Goal: Task Accomplishment & Management: Manage account settings

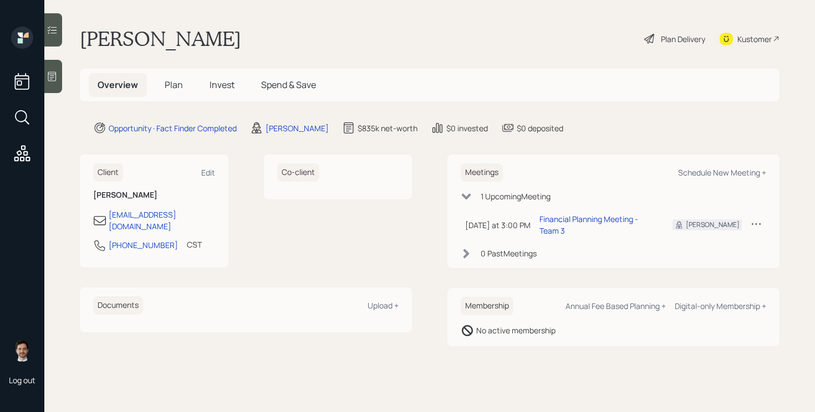
click at [165, 88] on span "Plan" at bounding box center [174, 85] width 18 height 12
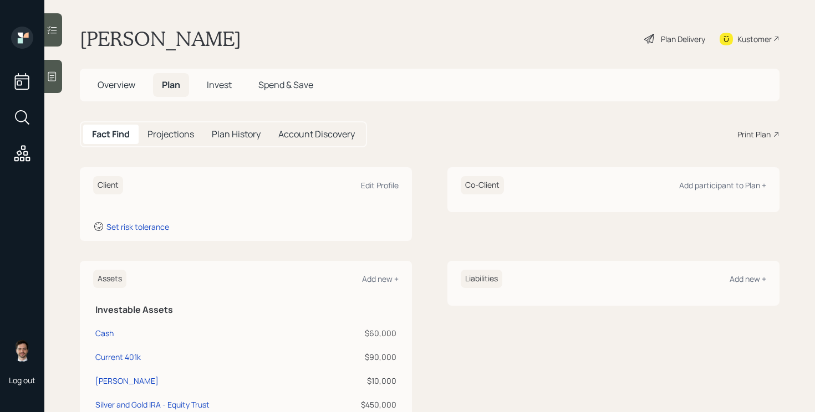
scroll to position [2, 0]
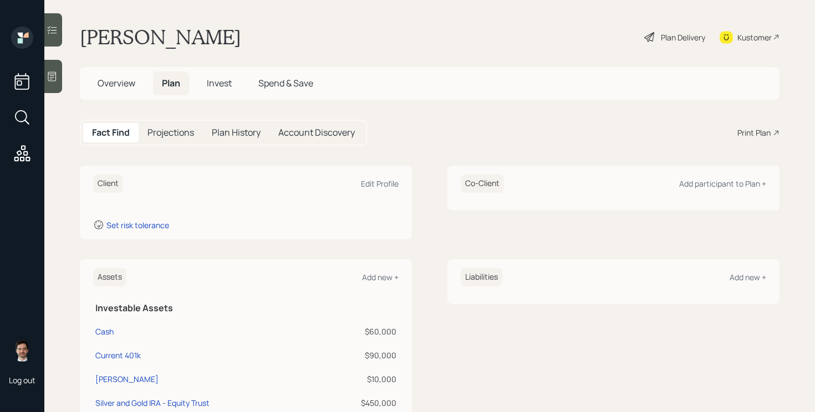
click at [128, 81] on span "Overview" at bounding box center [117, 83] width 38 height 12
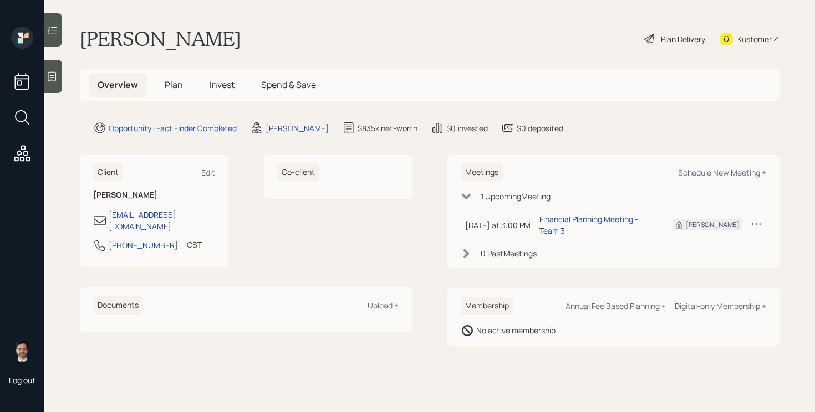
click at [168, 81] on span "Plan" at bounding box center [174, 85] width 18 height 12
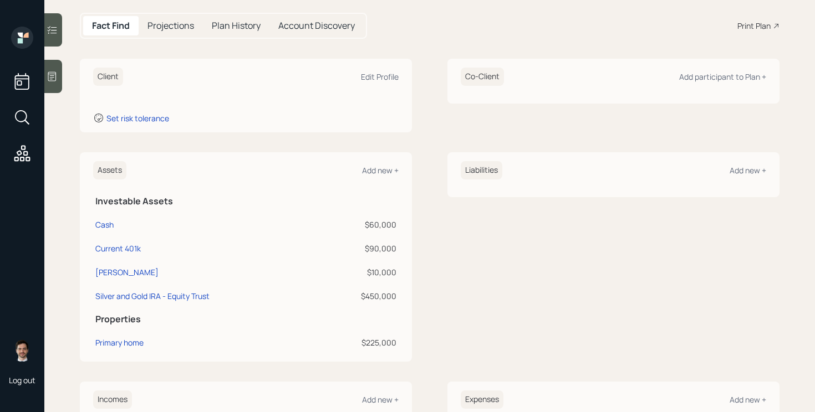
scroll to position [109, 0]
click at [191, 299] on div "Silver and Gold IRA - Equity Trust" at bounding box center [152, 296] width 114 height 12
select select "ira"
select select "balanced"
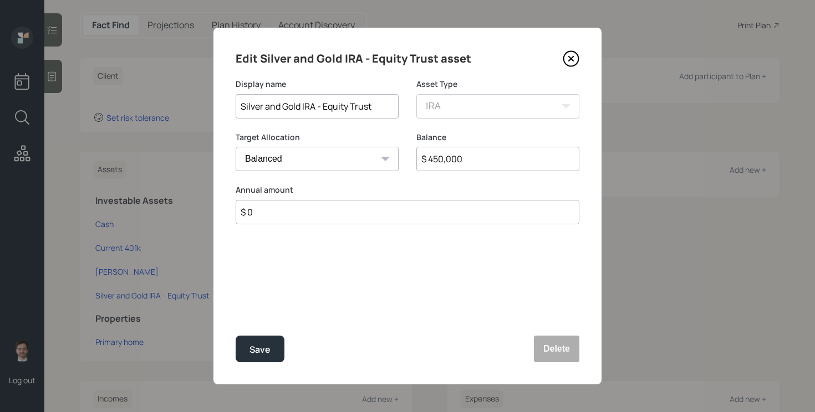
click at [386, 109] on input "Silver and Gold IRA - Equity Trust" at bounding box center [317, 106] width 163 height 24
type input "Silver and Gold IRA - Equity Trust?"
click at [236, 336] on button "Save" at bounding box center [260, 349] width 49 height 27
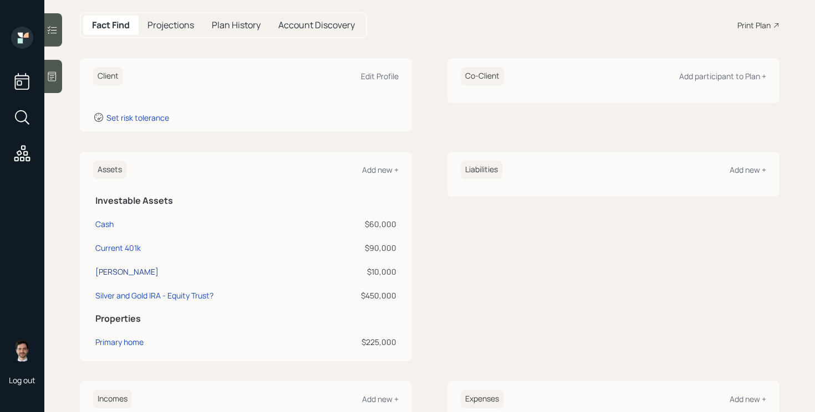
click at [112, 270] on div "Roth IRA" at bounding box center [126, 272] width 63 height 12
select select "roth_ira"
select select "balanced"
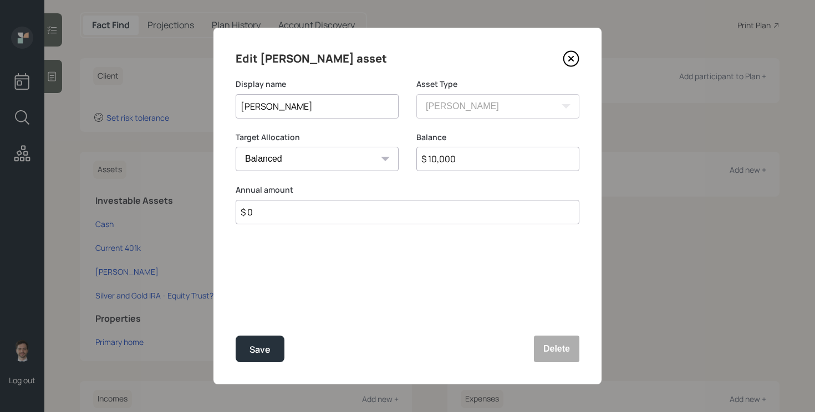
click at [454, 155] on input "$ 10,000" at bounding box center [497, 159] width 163 height 24
type input "$ 18,000"
click at [236, 336] on button "Save" at bounding box center [260, 349] width 49 height 27
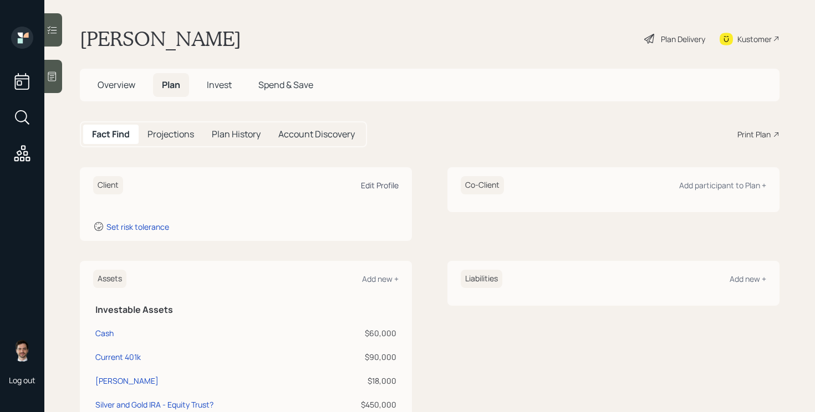
click at [378, 185] on div "Edit Profile" at bounding box center [380, 185] width 38 height 11
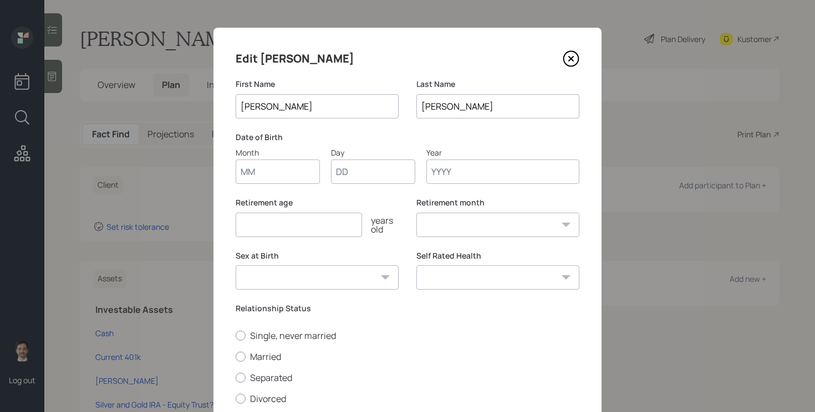
click at [291, 169] on input "Month" at bounding box center [278, 172] width 84 height 24
type input "10"
type input "19"
type input "1958"
select select "10"
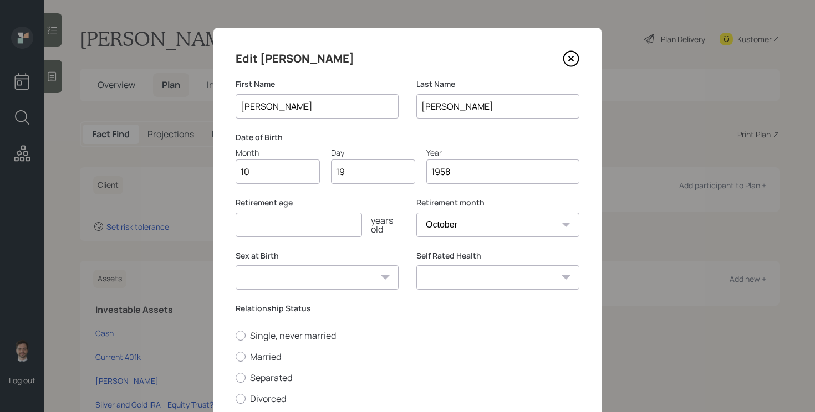
type input "1958"
click at [346, 229] on input "number" at bounding box center [299, 225] width 126 height 24
type input "67"
click at [463, 225] on select "January February March April May June July August September October November De…" at bounding box center [497, 225] width 163 height 24
select select "1"
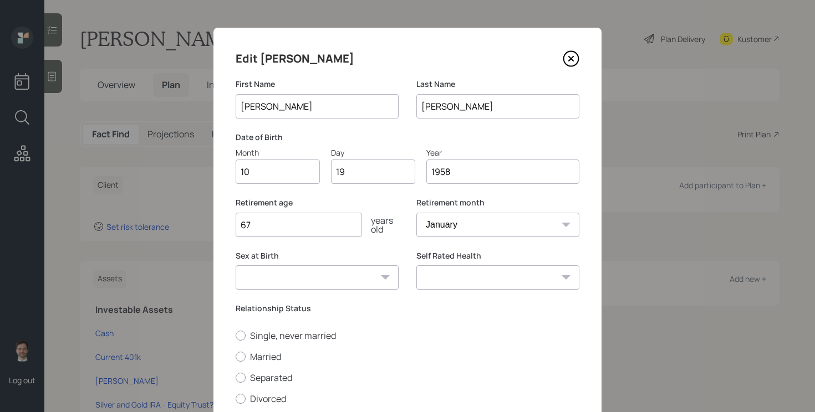
click at [416, 213] on select "January February March April May June July August September October November De…" at bounding box center [497, 225] width 163 height 24
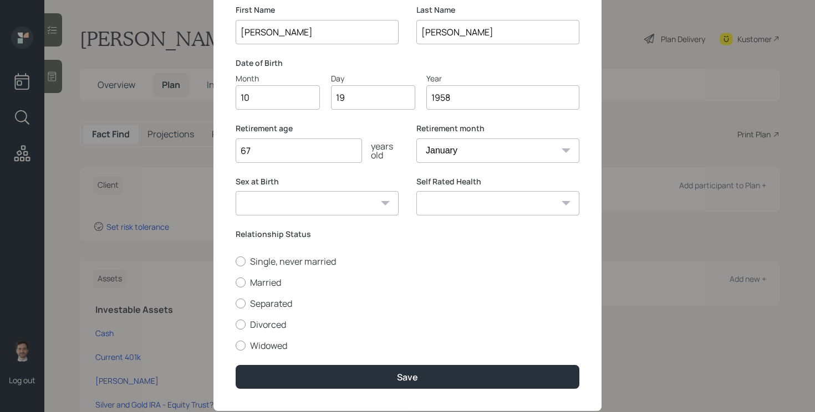
scroll to position [75, 0]
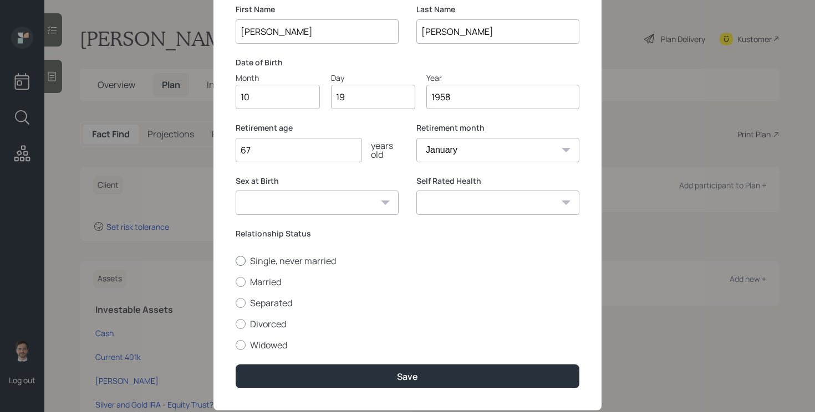
click at [310, 259] on label "Single, never married" at bounding box center [408, 261] width 344 height 12
click at [236, 260] on input "Single, never married" at bounding box center [235, 260] width 1 height 1
radio input "true"
click at [366, 207] on select "Male Female Other / Prefer not to say" at bounding box center [317, 203] width 163 height 24
select select "male"
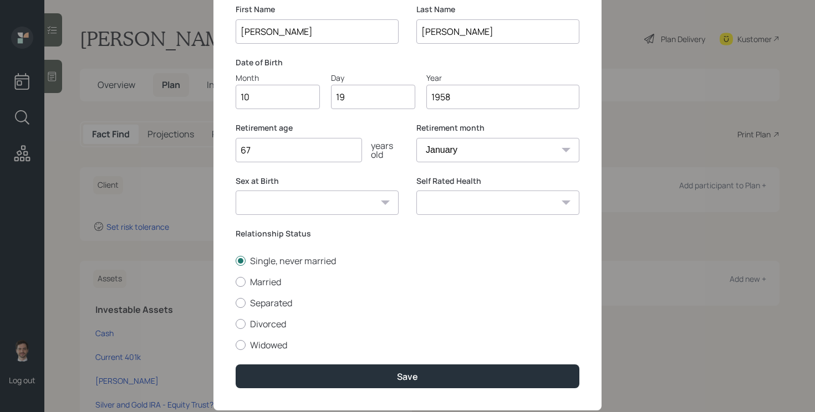
click at [236, 191] on select "Male Female Other / Prefer not to say" at bounding box center [317, 203] width 163 height 24
click at [489, 201] on select "Excellent Very Good Good Fair Poor" at bounding box center [497, 203] width 163 height 24
select select "excellent"
click at [416, 191] on select "Excellent Very Good Good Fair Poor" at bounding box center [497, 203] width 163 height 24
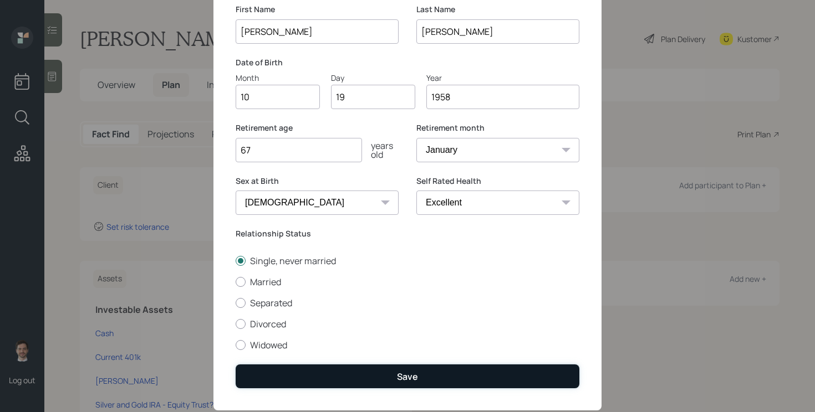
click at [420, 377] on button "Save" at bounding box center [408, 377] width 344 height 24
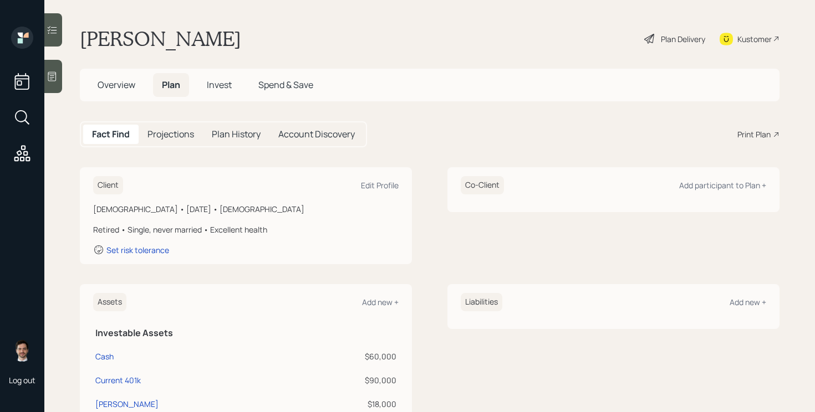
click at [648, 36] on icon at bounding box center [649, 38] width 13 height 13
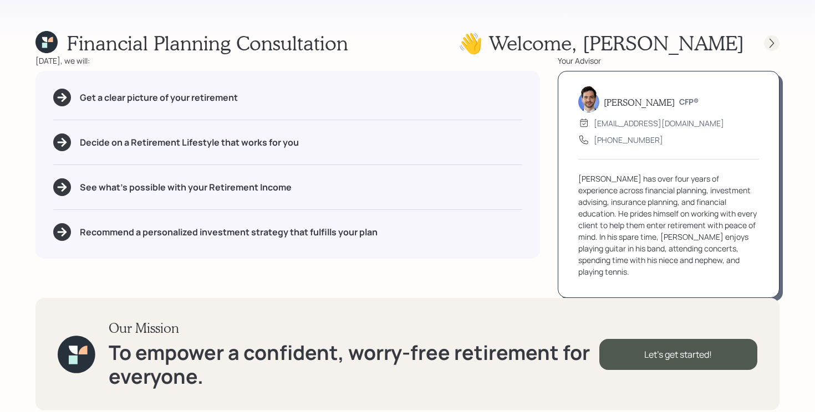
click at [775, 44] on icon at bounding box center [771, 43] width 11 height 11
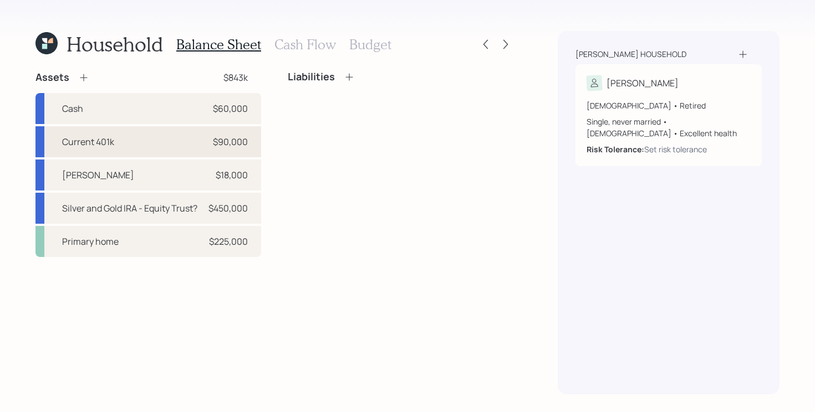
click at [237, 145] on div "$90,000" at bounding box center [230, 141] width 35 height 13
select select "company_sponsored"
select select "balanced"
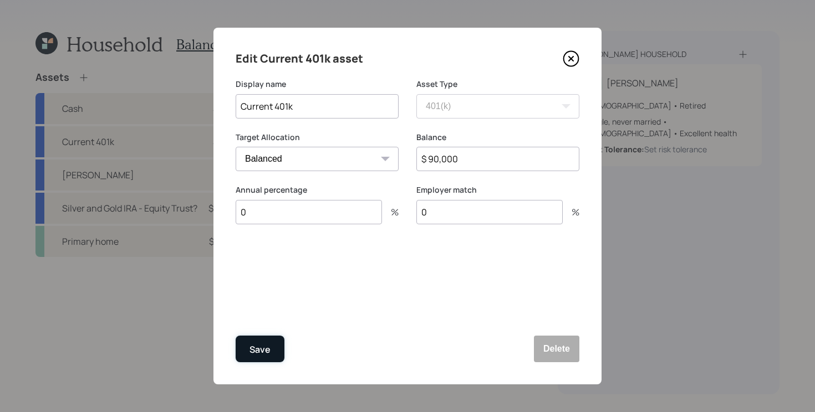
click at [248, 350] on button "Save" at bounding box center [260, 349] width 49 height 27
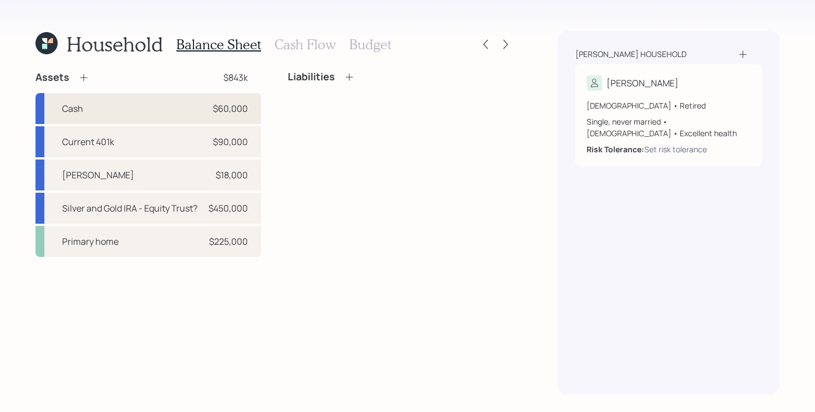
click at [214, 107] on div "$60,000" at bounding box center [230, 108] width 35 height 13
select select "taxable"
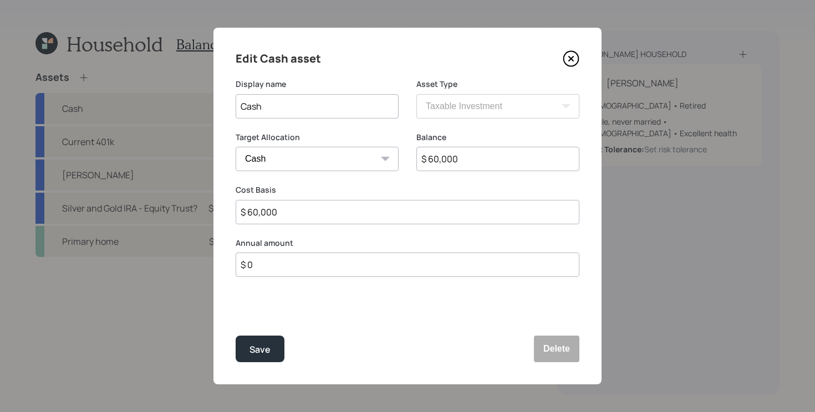
click at [292, 114] on input "Cash" at bounding box center [317, 106] width 163 height 24
type input "CU Checking and Savings"
click at [236, 336] on button "Save" at bounding box center [260, 349] width 49 height 27
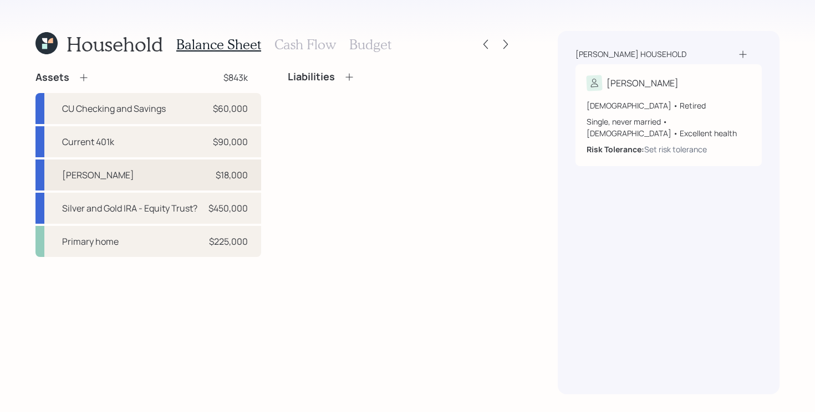
click at [186, 181] on div "Roth IRA $18,000" at bounding box center [148, 175] width 226 height 31
select select "roth_ira"
select select "balanced"
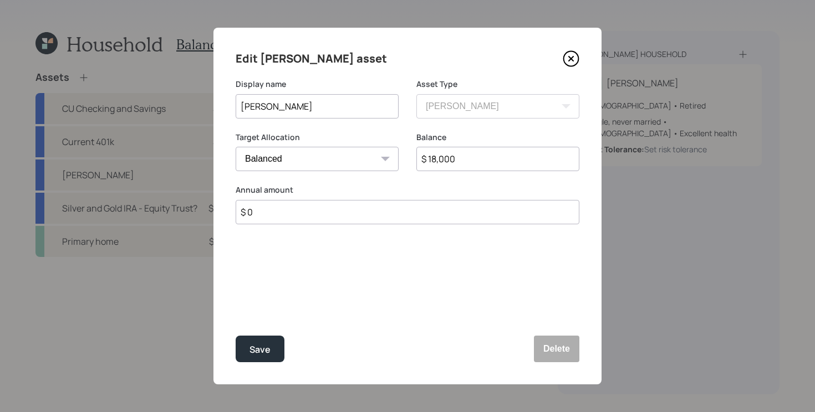
drag, startPoint x: 332, startPoint y: 104, endPoint x: 138, endPoint y: 107, distance: 194.5
click at [138, 107] on div "Edit Roth IRA asset Display name Roth IRA Asset Type SEP IRA IRA Roth IRA 401(k…" at bounding box center [407, 206] width 815 height 412
type input "Schwab Roth IRA"
click at [236, 336] on button "Save" at bounding box center [260, 349] width 49 height 27
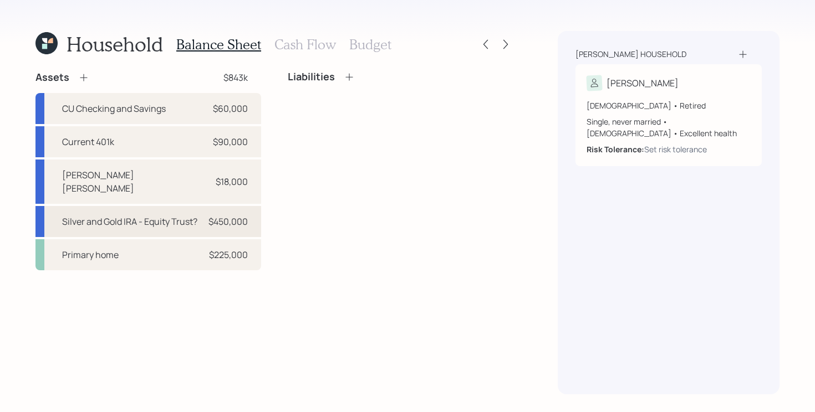
click at [195, 215] on div "Silver and Gold IRA - Equity Trust?" at bounding box center [129, 221] width 135 height 13
select select "ira"
select select "balanced"
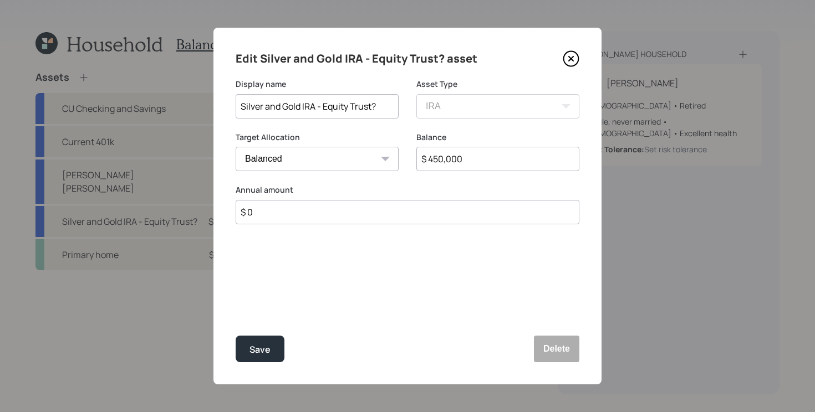
click at [564, 105] on div "Display name Silver and Gold IRA - Equity Trust? Asset Type SEP IRA IRA Roth IR…" at bounding box center [408, 105] width 344 height 53
type input "Silver and Gold IRA"
click at [236, 336] on button "Save" at bounding box center [260, 349] width 49 height 27
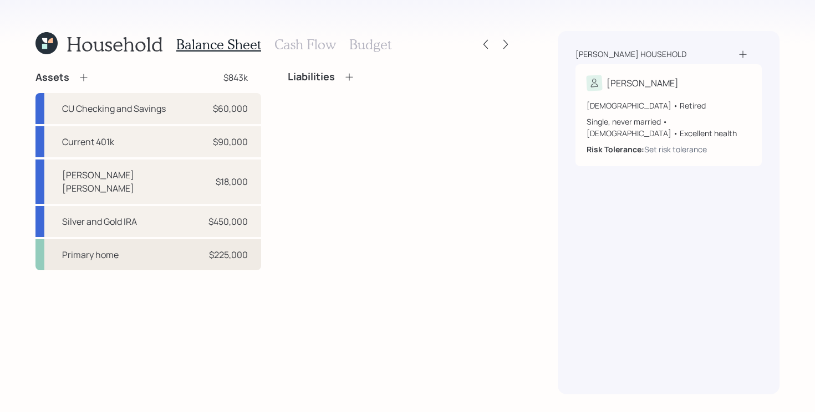
click at [129, 239] on div "Primary home $225,000" at bounding box center [148, 254] width 226 height 31
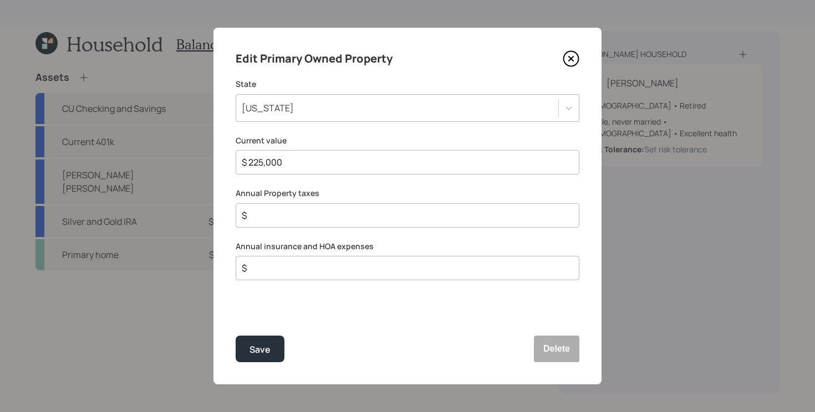
click at [344, 218] on input "$" at bounding box center [402, 215] width 325 height 13
click at [344, 270] on input "$" at bounding box center [402, 268] width 325 height 13
type input "$ 1,700"
click at [371, 221] on input "$ 3,600" at bounding box center [402, 215] width 325 height 13
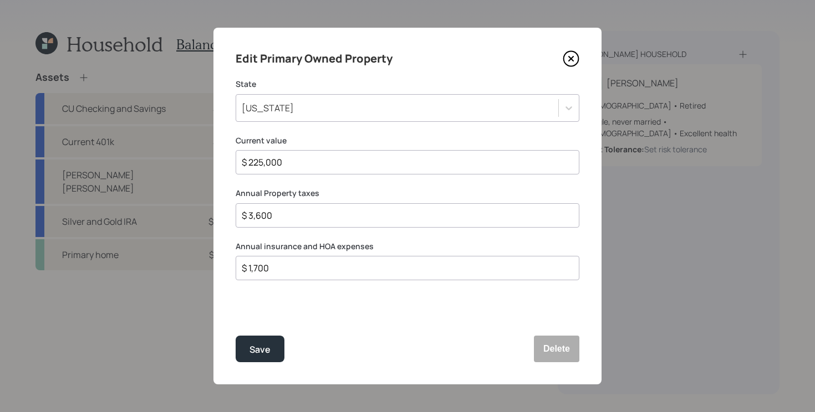
click at [371, 221] on input "$ 3,600" at bounding box center [402, 215] width 325 height 13
type input "$ 4,600"
click at [247, 347] on button "Save" at bounding box center [260, 349] width 49 height 27
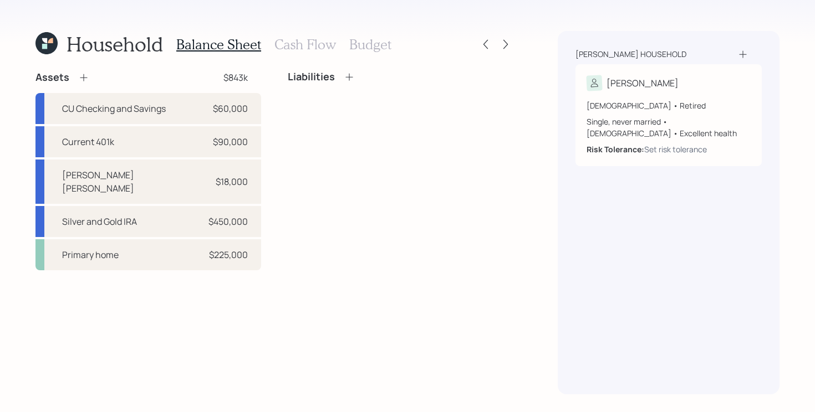
click at [85, 80] on icon at bounding box center [83, 77] width 11 height 11
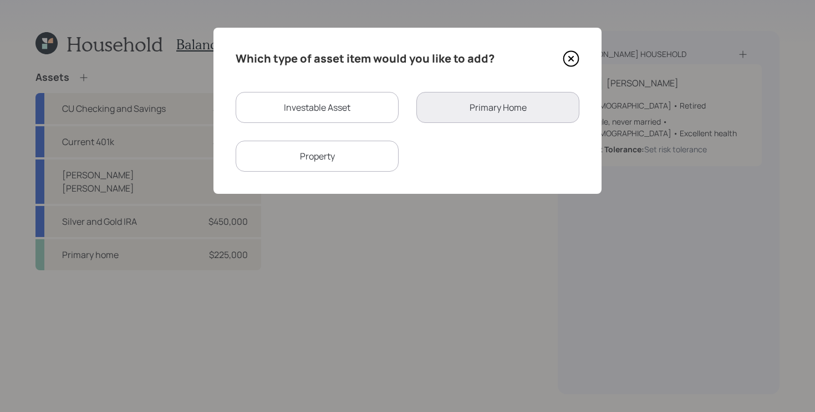
click at [327, 115] on div "Investable Asset" at bounding box center [317, 107] width 163 height 31
select select "taxable"
select select "balanced"
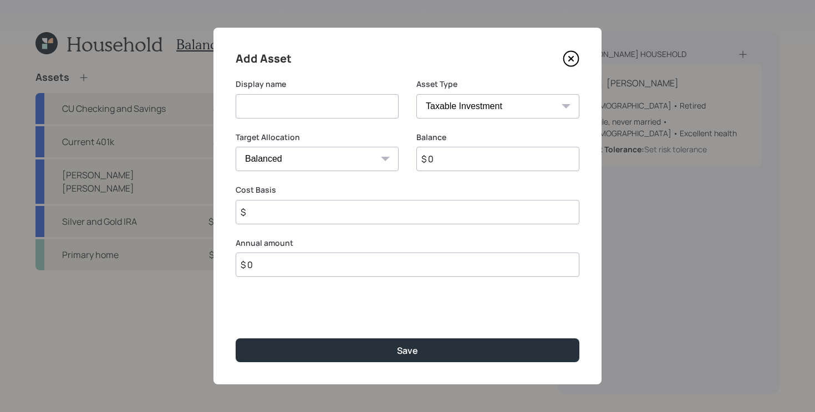
click at [357, 110] on input at bounding box center [317, 106] width 163 height 24
type input "HSA"
select select "hsa"
type input "$"
type input "$ 5,000"
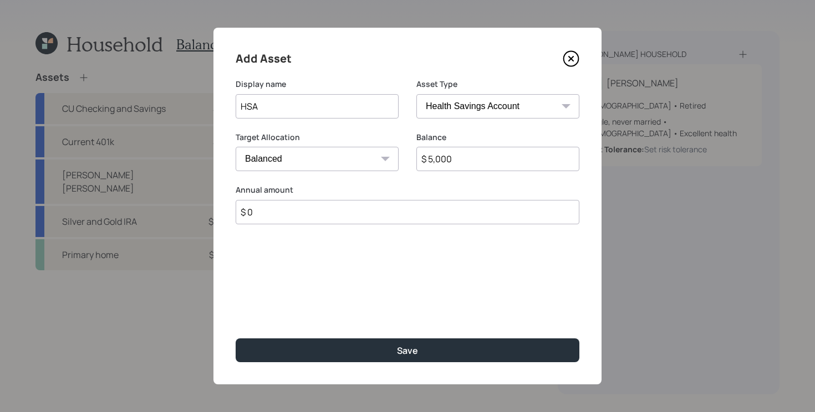
type input "$ 0"
click at [236, 339] on button "Save" at bounding box center [408, 351] width 344 height 24
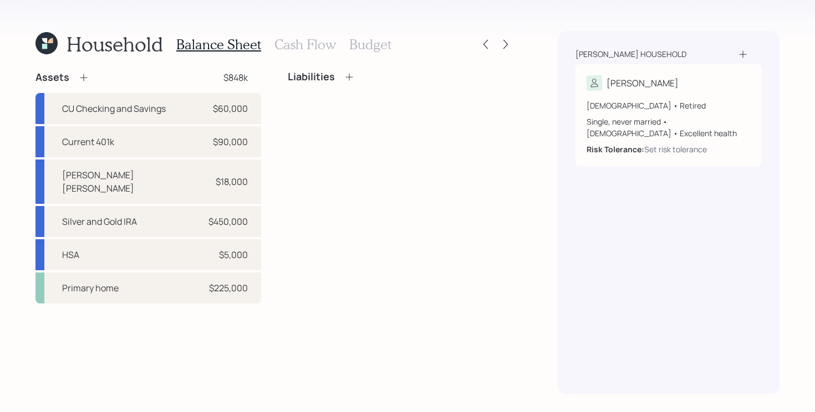
click at [294, 49] on h3 "Cash Flow" at bounding box center [305, 45] width 62 height 16
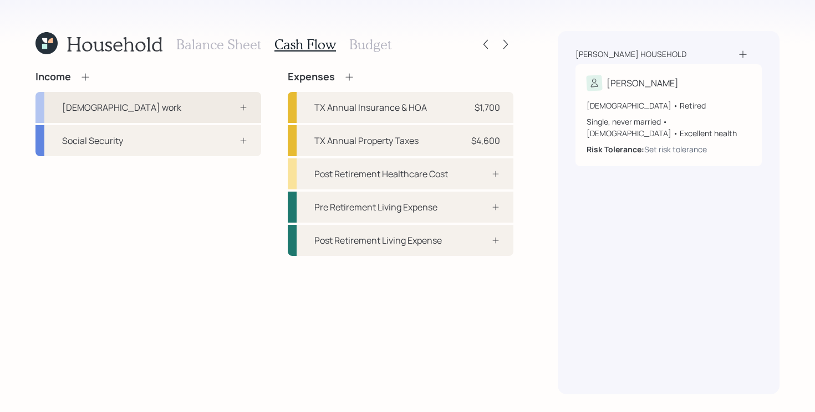
click at [228, 108] on div at bounding box center [230, 107] width 33 height 9
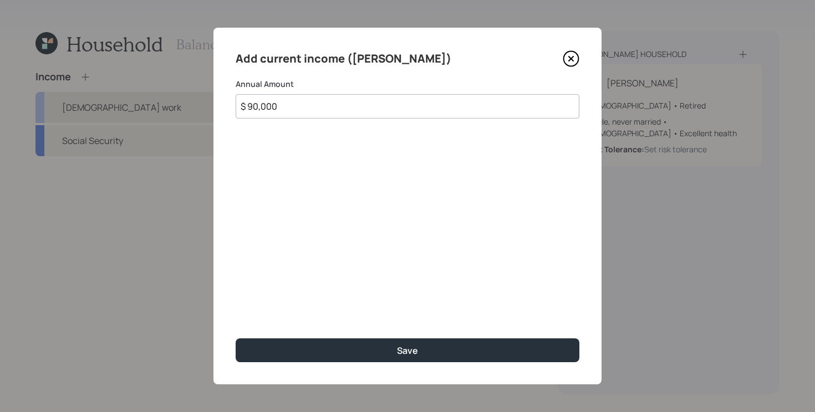
type input "$ 90,000"
click at [236, 339] on button "Save" at bounding box center [408, 351] width 344 height 24
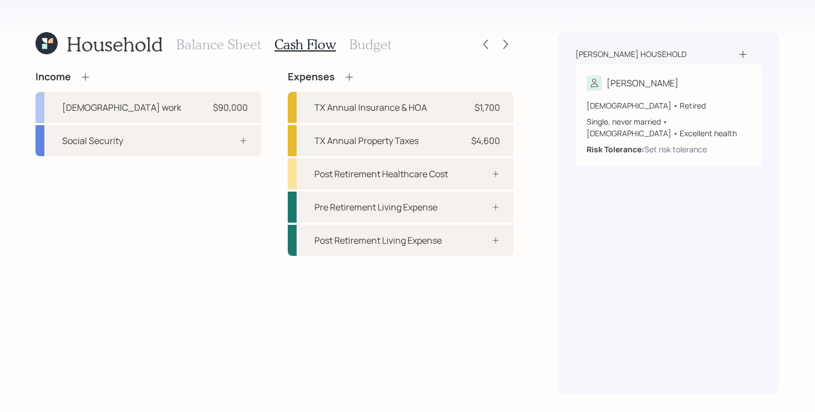
click at [49, 39] on icon at bounding box center [46, 43] width 22 height 22
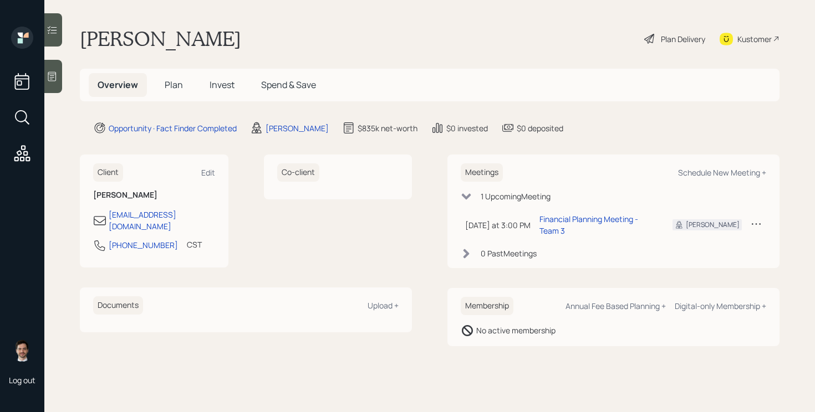
click at [176, 81] on span "Plan" at bounding box center [174, 85] width 18 height 12
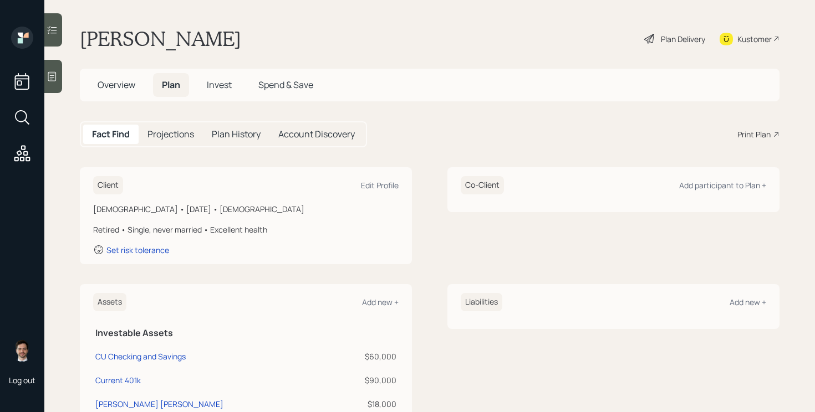
click at [668, 30] on div "Plan Delivery" at bounding box center [674, 39] width 63 height 24
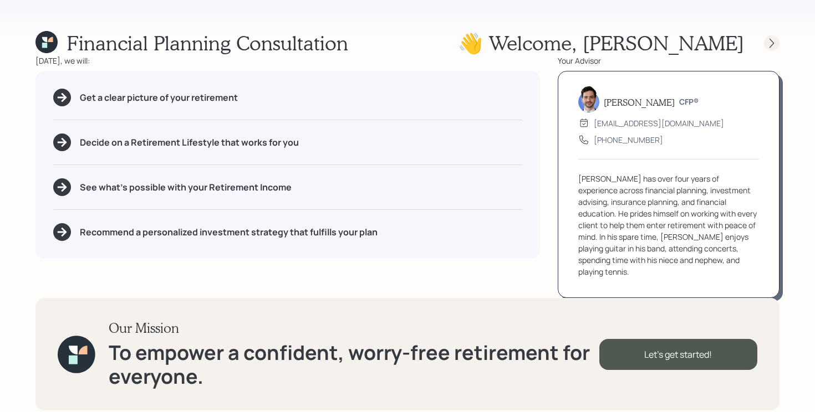
click at [776, 44] on icon at bounding box center [771, 43] width 11 height 11
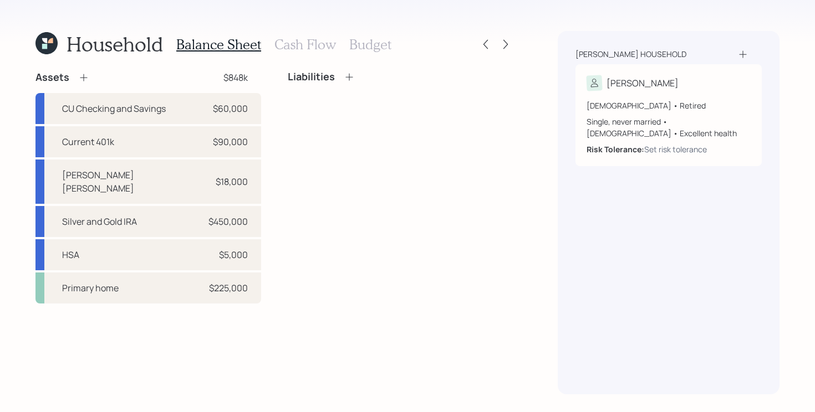
click at [305, 47] on h3 "Cash Flow" at bounding box center [305, 45] width 62 height 16
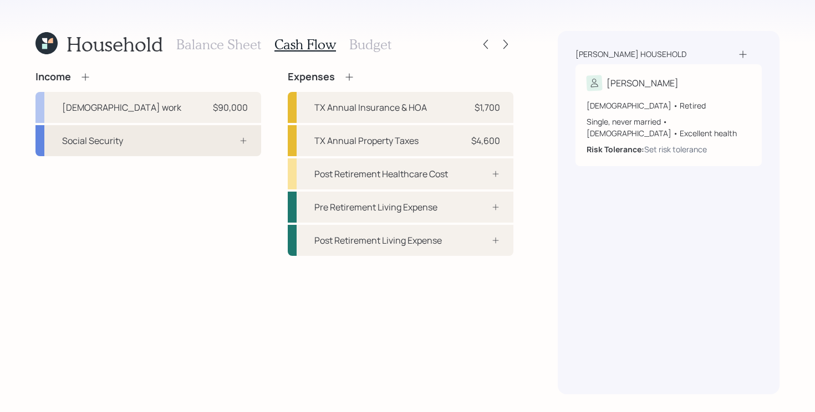
click at [195, 147] on div "Social Security" at bounding box center [148, 140] width 226 height 31
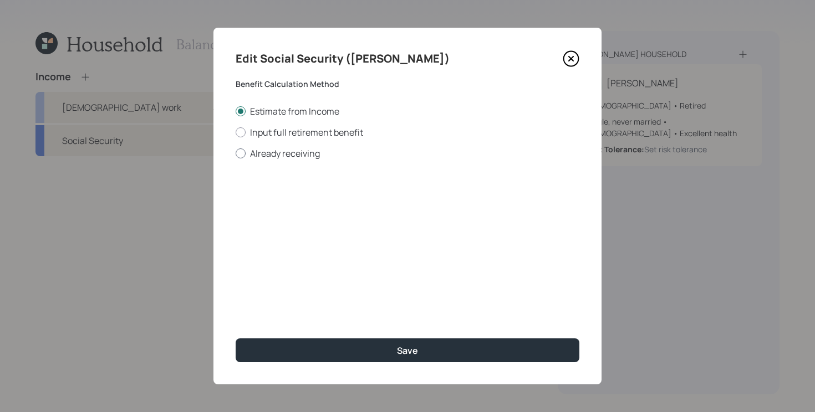
click at [283, 157] on label "Already receiving" at bounding box center [408, 153] width 344 height 12
click at [236, 153] on input "Already receiving" at bounding box center [235, 153] width 1 height 1
radio input "true"
click at [301, 130] on label "Input full retirement benefit" at bounding box center [408, 132] width 344 height 12
click at [236, 132] on input "Input full retirement benefit" at bounding box center [235, 132] width 1 height 1
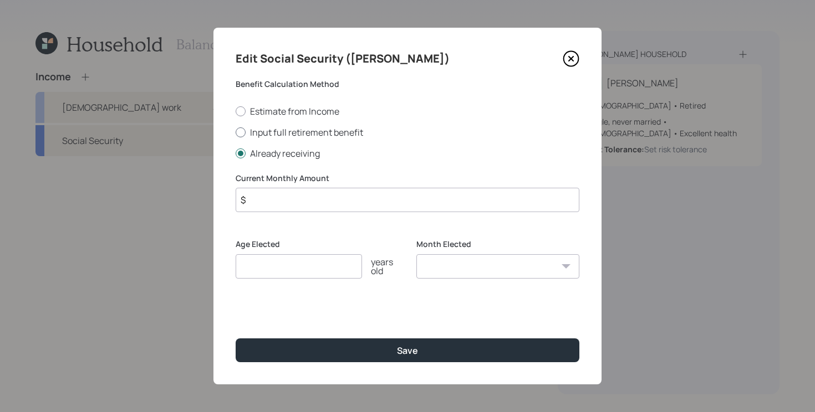
radio input "true"
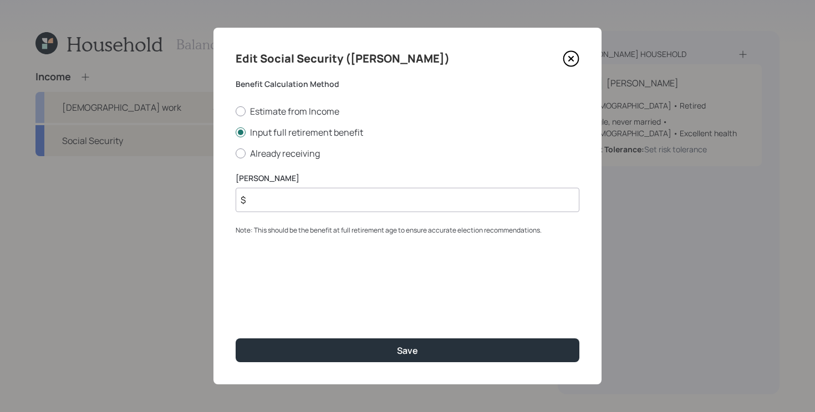
click at [284, 193] on input "$" at bounding box center [408, 200] width 344 height 24
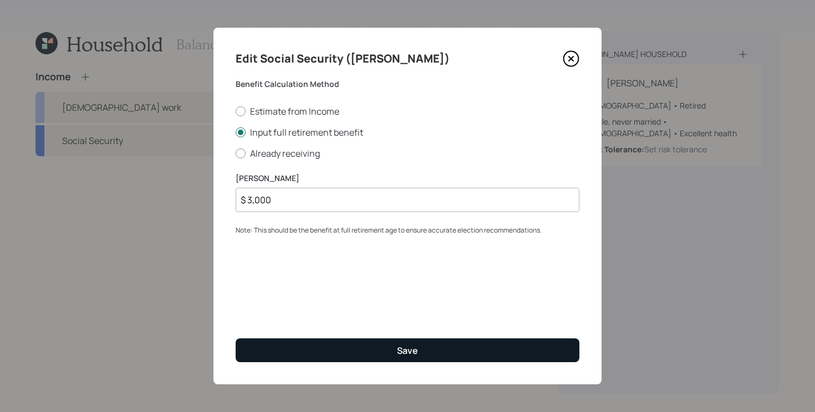
type input "$ 3,000"
click at [411, 346] on div "Save" at bounding box center [407, 351] width 21 height 12
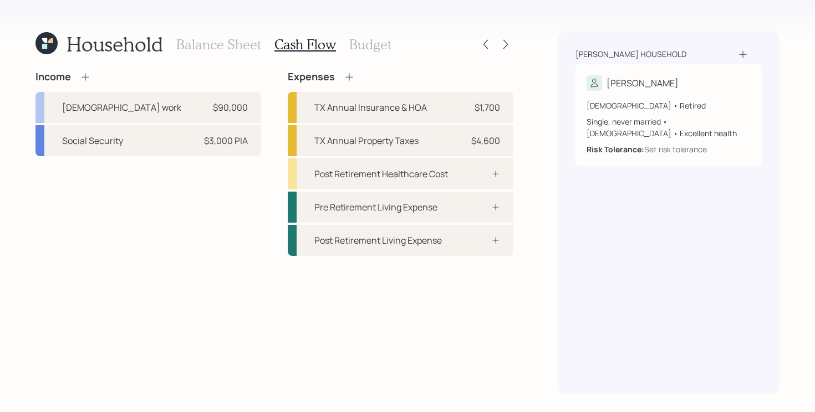
click at [273, 185] on div "Income Full-time work $90,000 Social Security $3,000 PIA Expenses TX Annual Ins…" at bounding box center [274, 163] width 478 height 185
click at [84, 74] on icon at bounding box center [85, 76] width 11 height 11
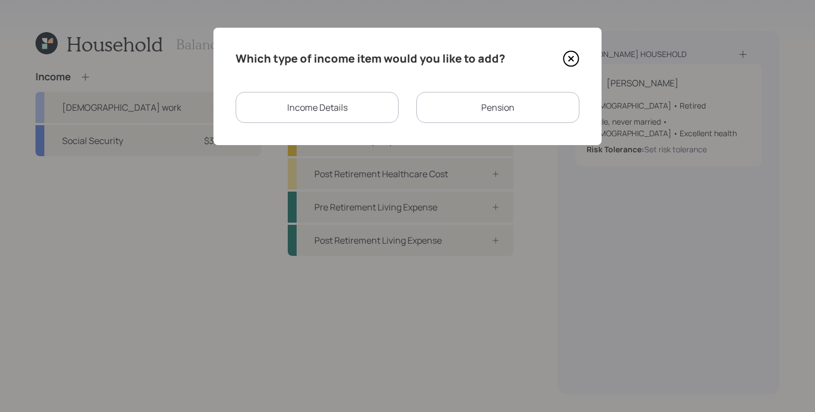
click at [506, 104] on div "Pension" at bounding box center [497, 107] width 163 height 31
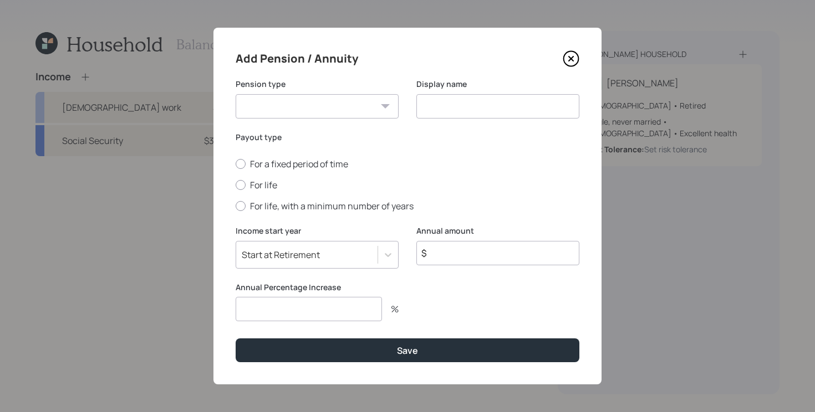
click at [469, 250] on input "$" at bounding box center [497, 253] width 163 height 24
type input "$ 15,000"
click at [254, 187] on label "For life" at bounding box center [408, 185] width 344 height 12
click at [236, 186] on input "For life" at bounding box center [235, 185] width 1 height 1
radio input "true"
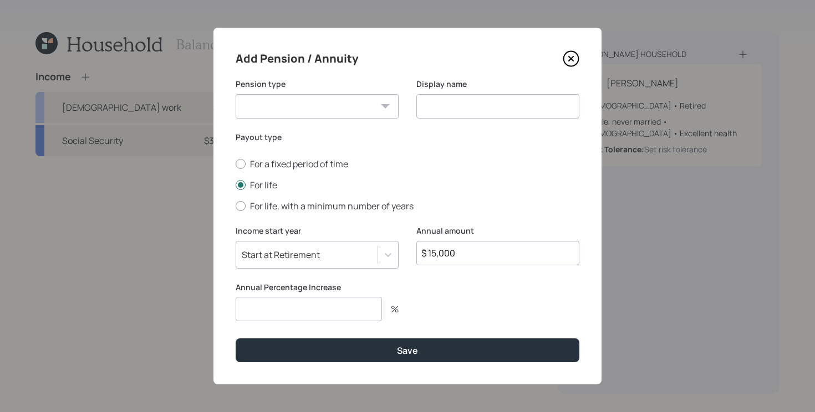
click at [316, 259] on div "Start at Retirement" at bounding box center [281, 255] width 78 height 12
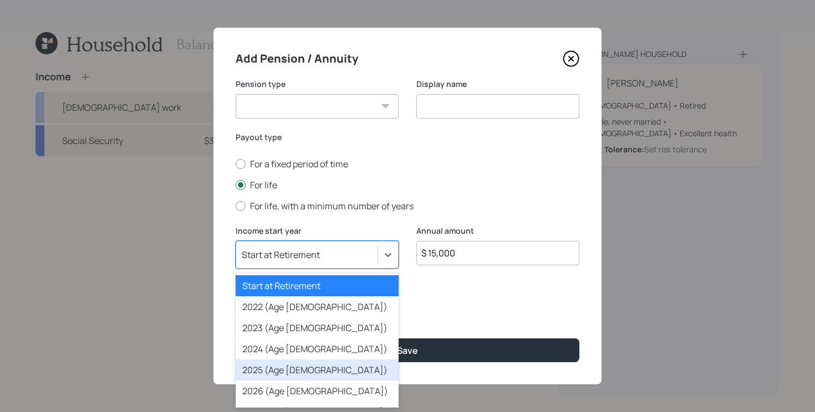
click at [280, 372] on div "2025 (Age 67)" at bounding box center [317, 370] width 163 height 21
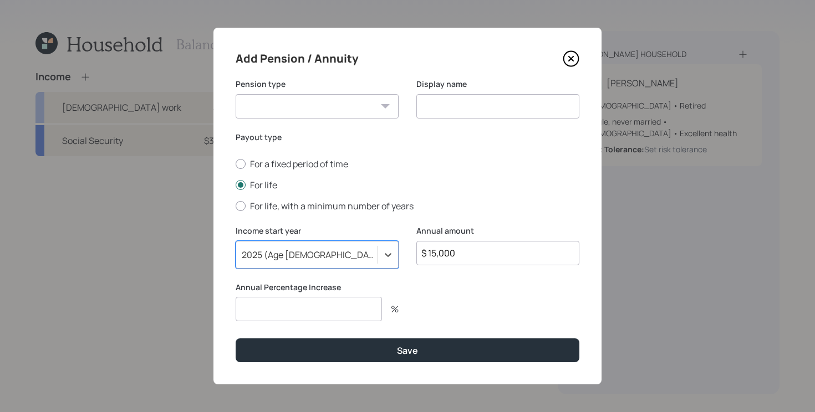
click at [326, 303] on input "number" at bounding box center [309, 309] width 146 height 24
click at [376, 111] on select "Pension Annuity" at bounding box center [317, 106] width 163 height 24
select select "pension"
click at [236, 94] on select "Pension Annuity" at bounding box center [317, 106] width 163 height 24
click at [472, 104] on input at bounding box center [497, 106] width 163 height 24
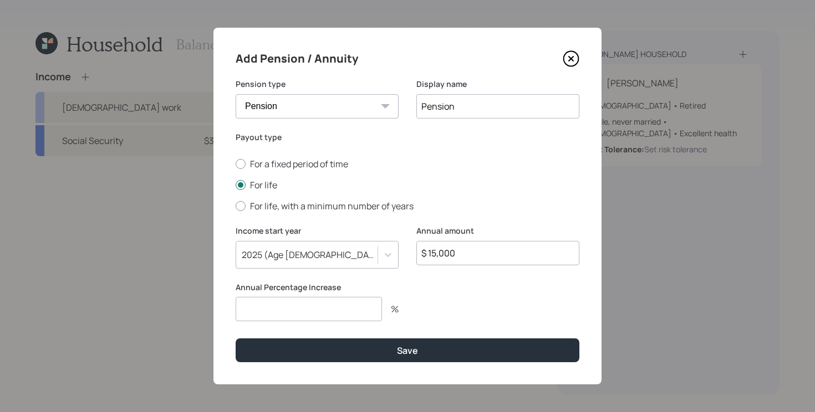
type input "Pension"
click at [349, 314] on input "number" at bounding box center [309, 309] width 146 height 24
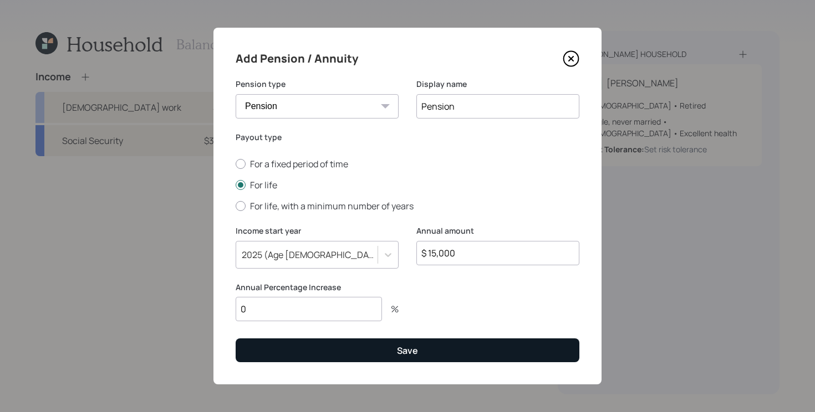
type input "0"
click at [391, 351] on button "Save" at bounding box center [408, 351] width 344 height 24
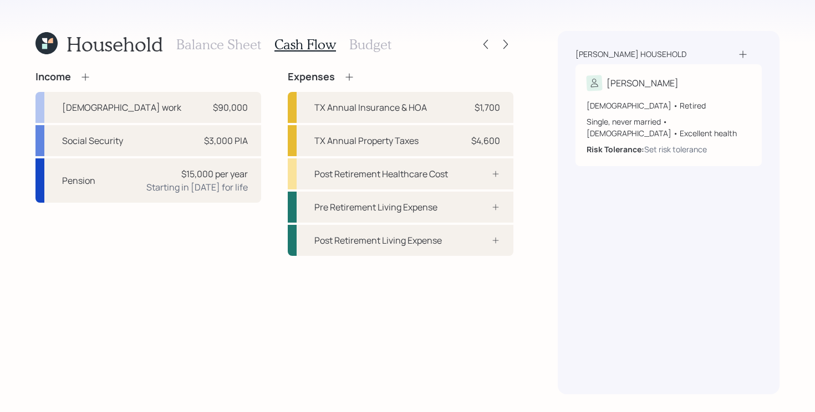
click at [149, 73] on div "Income" at bounding box center [148, 77] width 226 height 12
click at [89, 76] on icon at bounding box center [85, 76] width 11 height 11
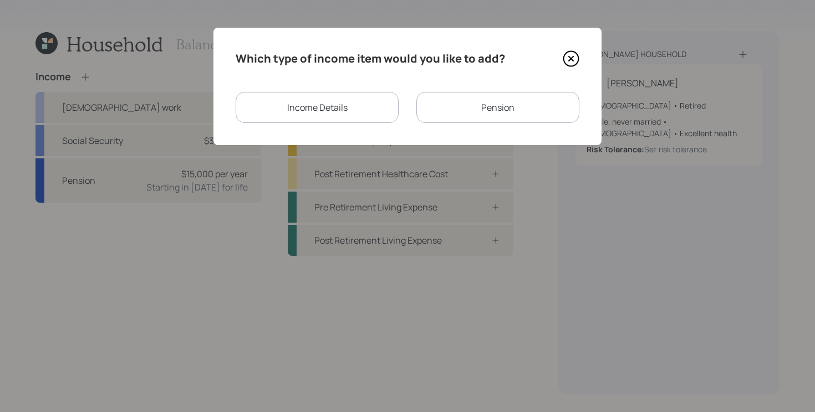
click at [378, 117] on div "Income Details" at bounding box center [317, 107] width 163 height 31
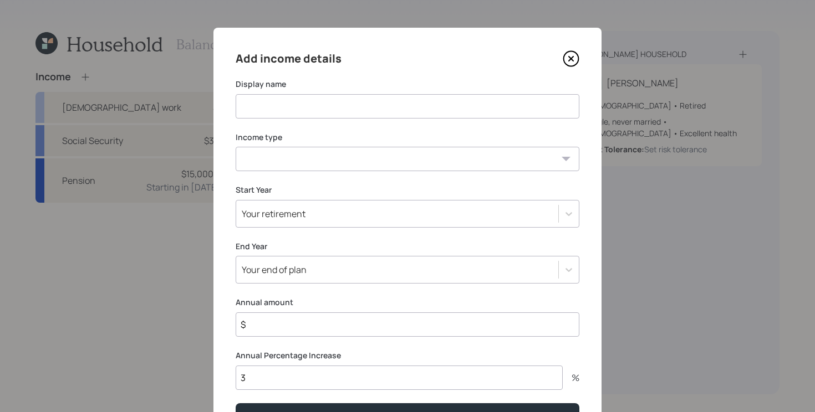
click at [342, 114] on input at bounding box center [408, 106] width 344 height 24
type input "Rental Income"
click at [350, 165] on select "Full-time work Part-time work Self employment Other" at bounding box center [408, 159] width 344 height 24
select select "other"
click at [236, 147] on select "Full-time work Part-time work Self employment Other" at bounding box center [408, 159] width 344 height 24
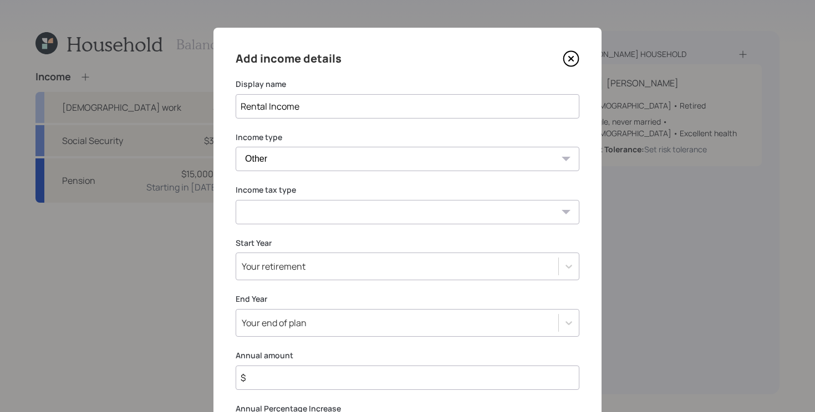
click at [314, 209] on select "Tax-free Earned Self Employment Alimony Royalties Pension / Annuity Interest Di…" at bounding box center [408, 212] width 344 height 24
select select "pension_annuity"
click at [236, 200] on select "Tax-free Earned Self Employment Alimony Royalties Pension / Annuity Interest Di…" at bounding box center [408, 212] width 344 height 24
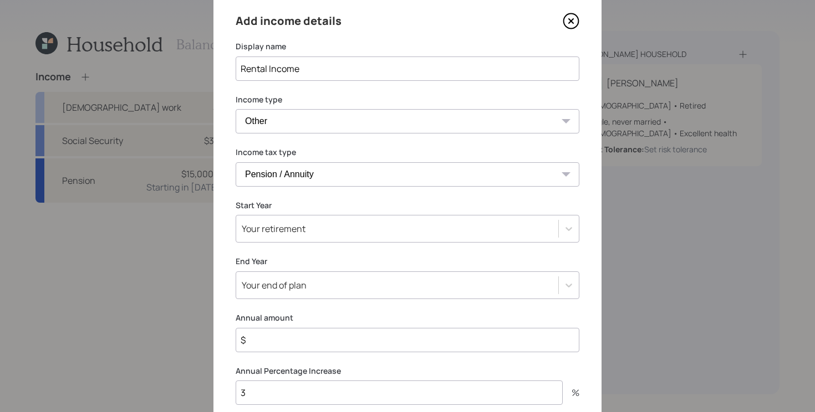
click at [355, 243] on div "Your retirement" at bounding box center [408, 229] width 344 height 28
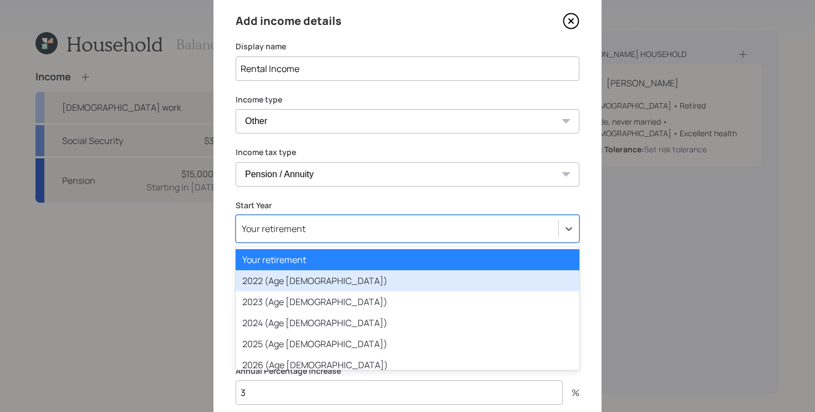
scroll to position [43, 0]
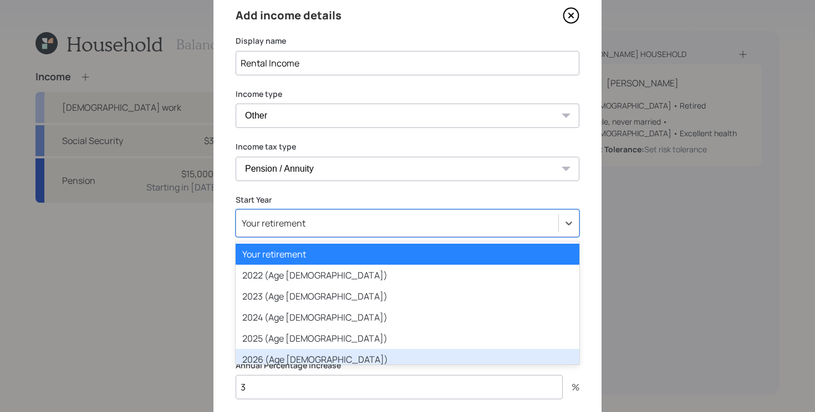
click at [318, 358] on div "2026 (Age 68)" at bounding box center [408, 359] width 344 height 21
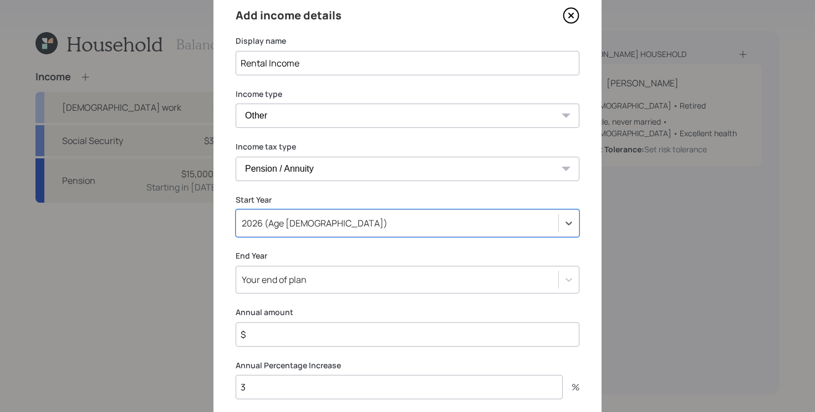
click at [396, 339] on input "$" at bounding box center [408, 335] width 344 height 24
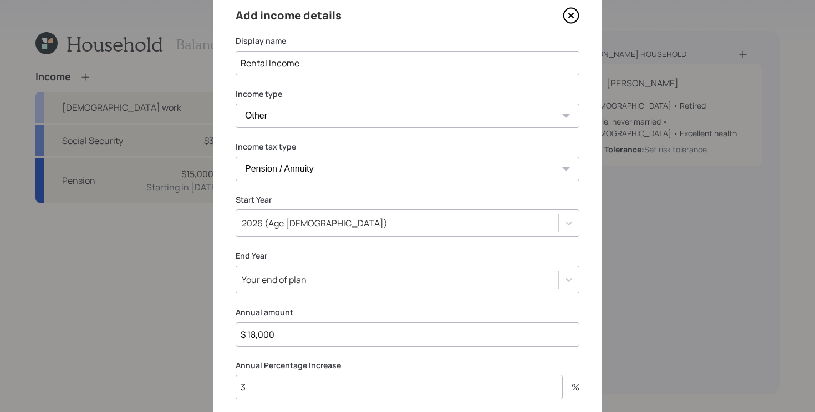
type input "$ 18,000"
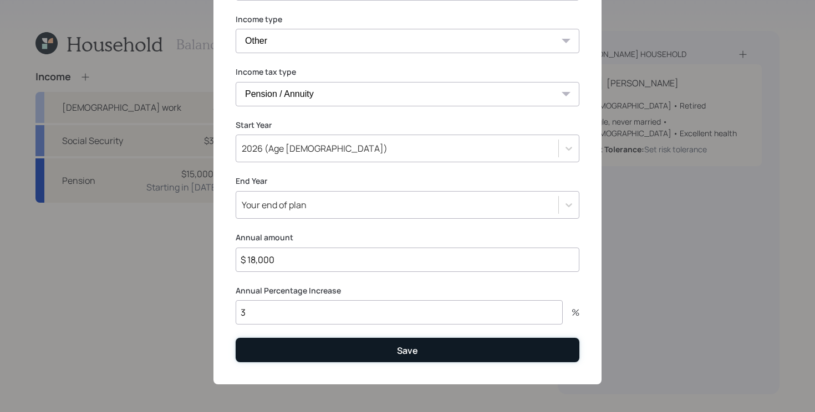
click at [311, 351] on button "Save" at bounding box center [408, 350] width 344 height 24
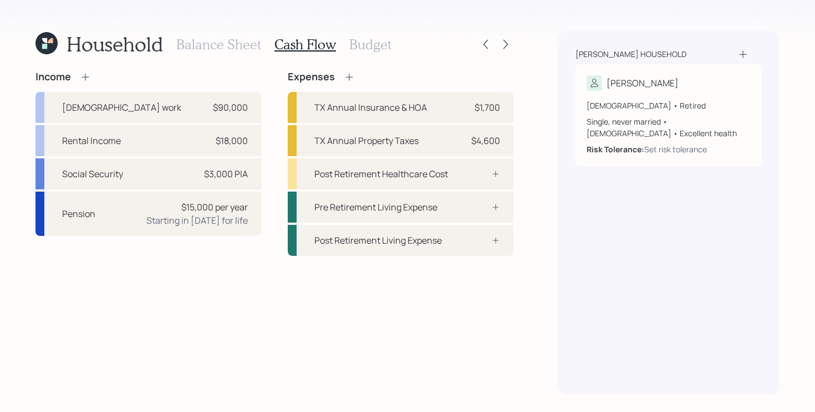
click at [220, 48] on h3 "Balance Sheet" at bounding box center [218, 45] width 85 height 16
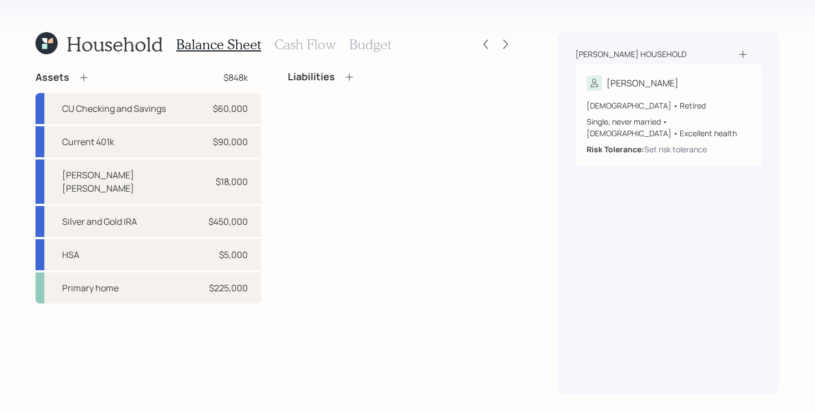
click at [86, 74] on icon at bounding box center [83, 77] width 11 height 11
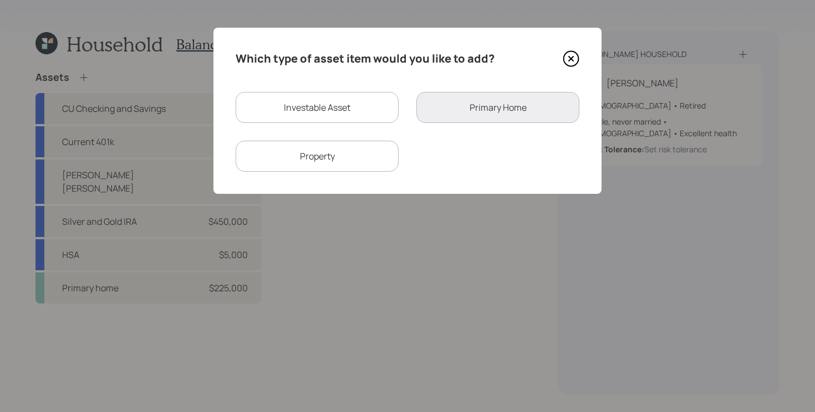
click at [362, 105] on div "Investable Asset" at bounding box center [317, 107] width 163 height 31
select select "taxable"
select select "balanced"
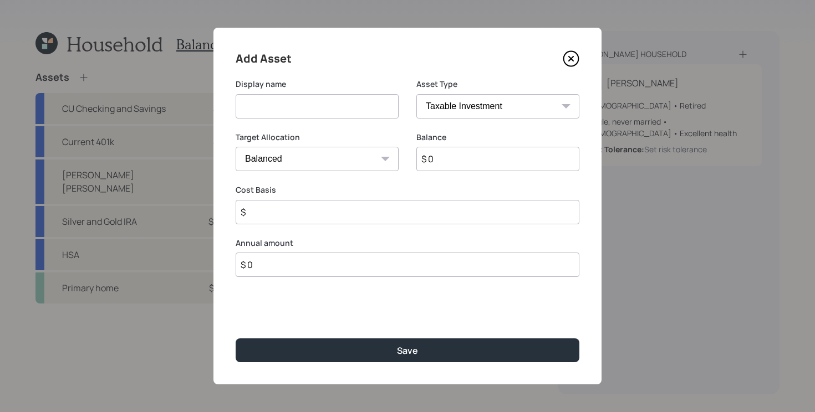
click at [574, 59] on icon at bounding box center [570, 58] width 17 height 17
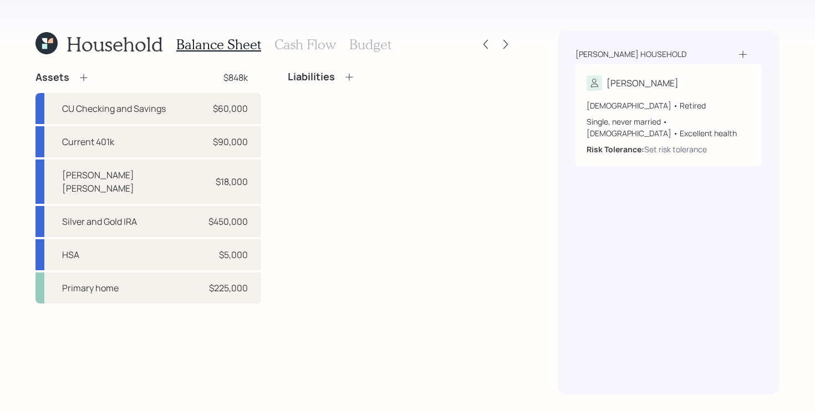
click at [84, 80] on icon at bounding box center [83, 77] width 11 height 11
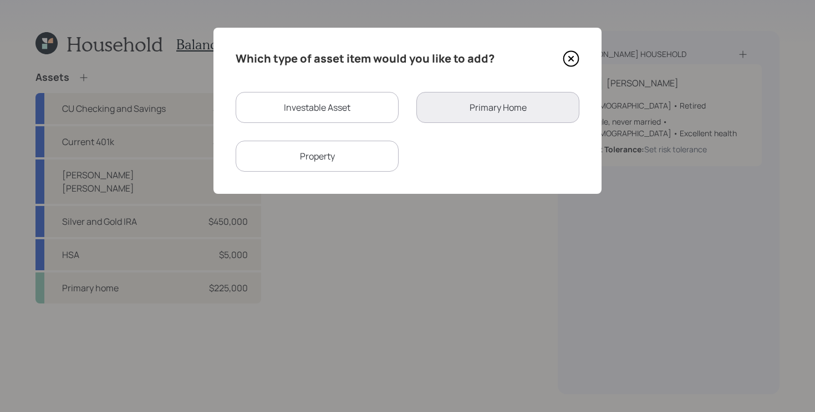
click at [365, 156] on div "Property" at bounding box center [317, 156] width 163 height 31
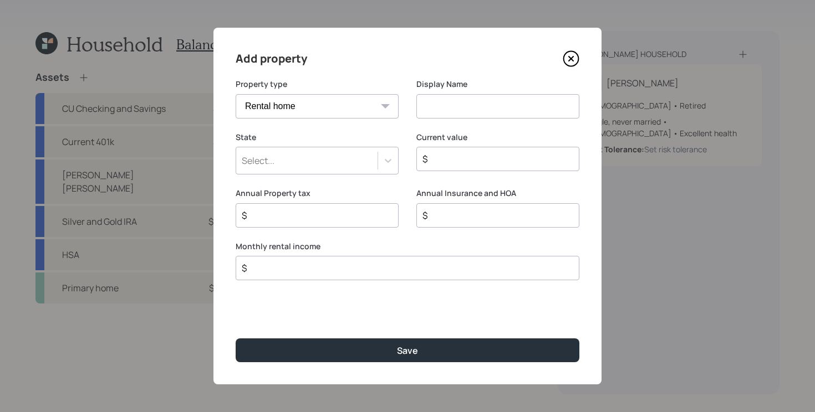
click at [366, 103] on select "Vacation home Rental home" at bounding box center [317, 106] width 163 height 24
select select "vacation_property"
click at [236, 94] on select "Vacation home Rental home" at bounding box center [317, 106] width 163 height 24
click at [445, 106] on input at bounding box center [497, 106] width 163 height 24
type input "T"
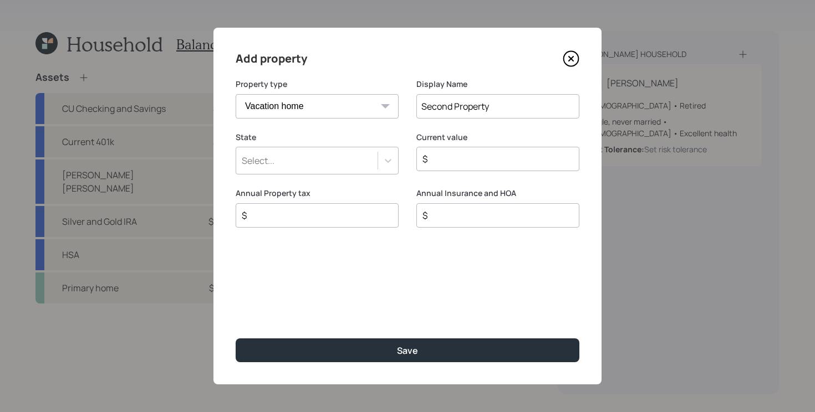
type input "Second Property"
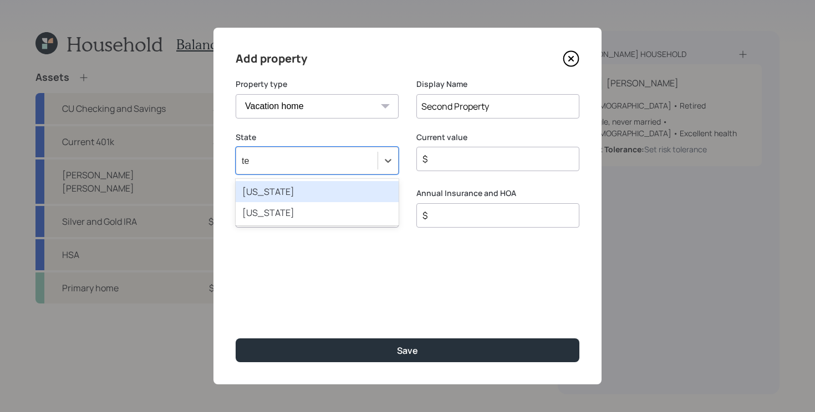
type input "tex"
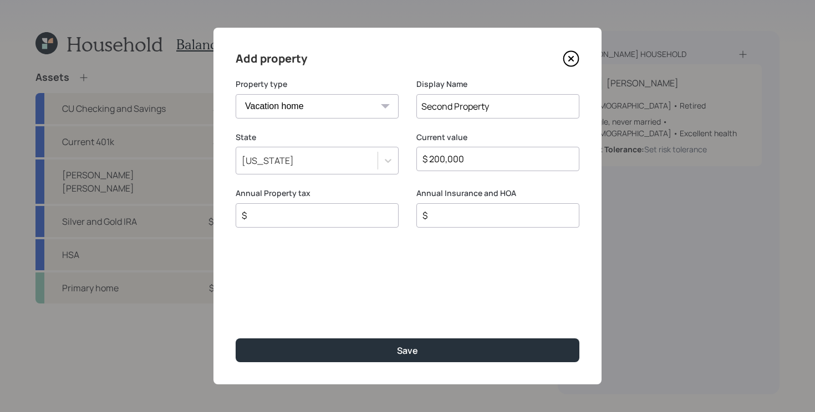
type input "$ 200,000"
type input "$ 0"
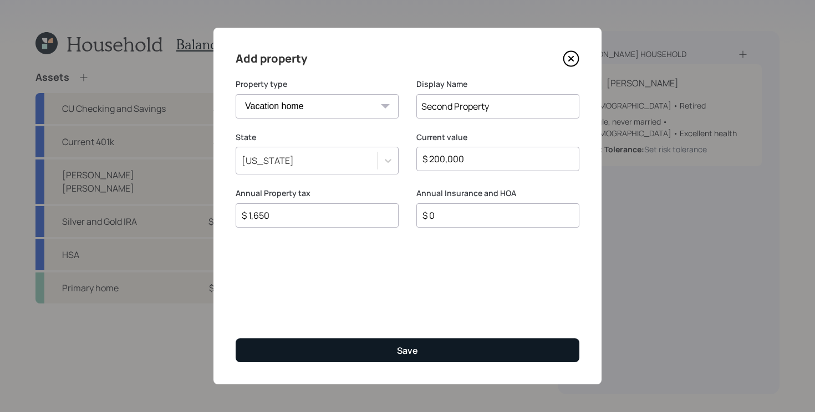
type input "$ 1,650"
click at [419, 355] on button "Save" at bounding box center [408, 351] width 344 height 24
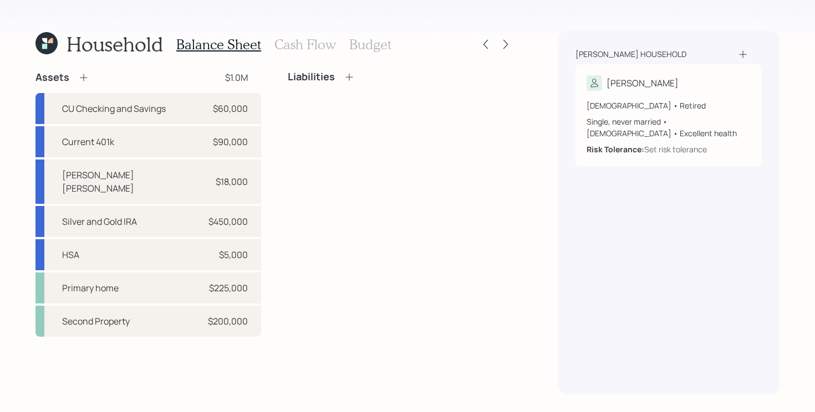
click at [298, 40] on h3 "Cash Flow" at bounding box center [305, 45] width 62 height 16
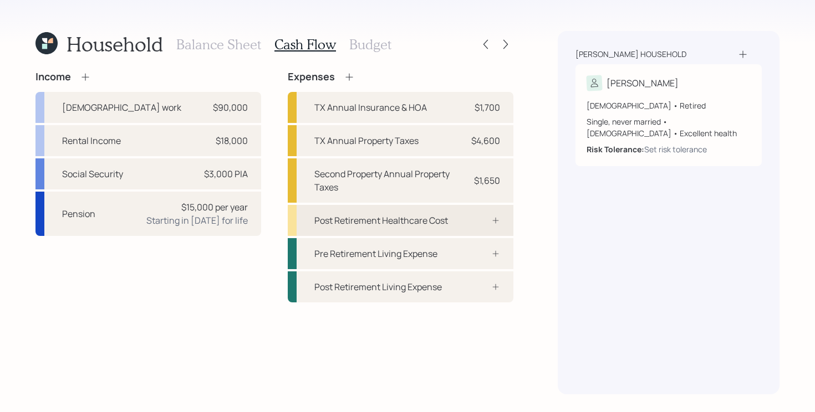
click at [451, 222] on div "Post Retirement Healthcare Cost" at bounding box center [401, 220] width 226 height 31
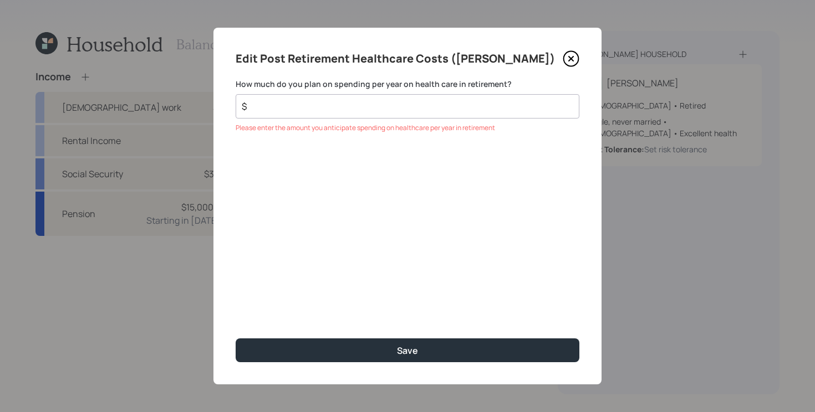
click at [375, 114] on div "$" at bounding box center [408, 106] width 344 height 24
click at [375, 106] on input "$" at bounding box center [402, 106] width 325 height 13
type input "$ 5,000"
click at [236, 339] on button "Save" at bounding box center [408, 351] width 344 height 24
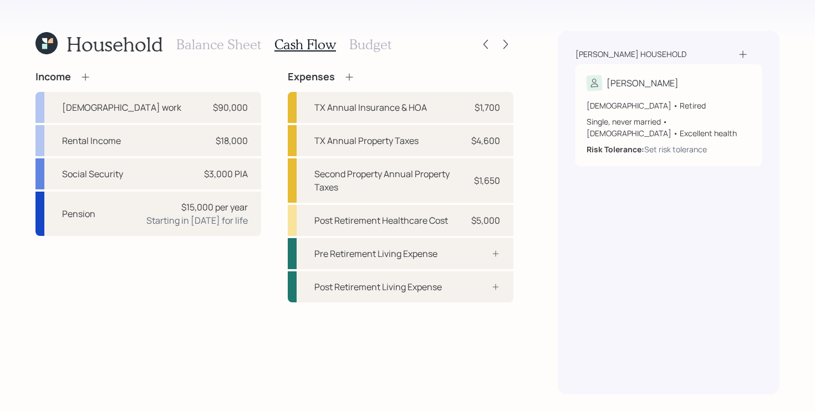
click at [520, 262] on div "Household Balance Sheet Cash Flow Budget Income Full-time work $90,000 Rental I…" at bounding box center [407, 206] width 815 height 412
click at [359, 44] on h3 "Budget" at bounding box center [370, 45] width 42 height 16
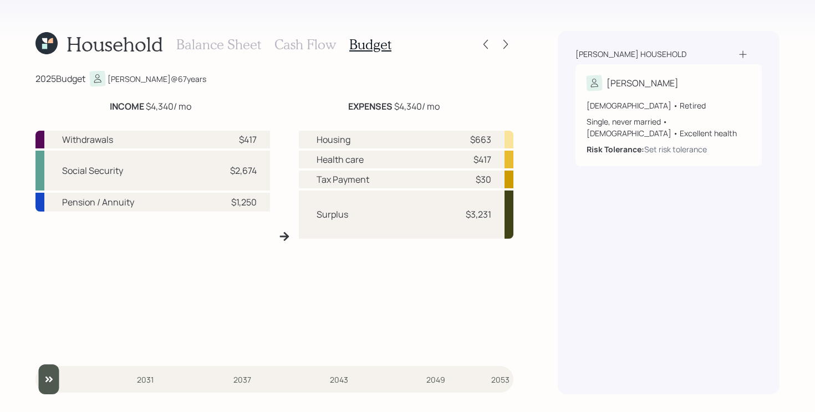
click at [206, 43] on h3 "Balance Sheet" at bounding box center [218, 45] width 85 height 16
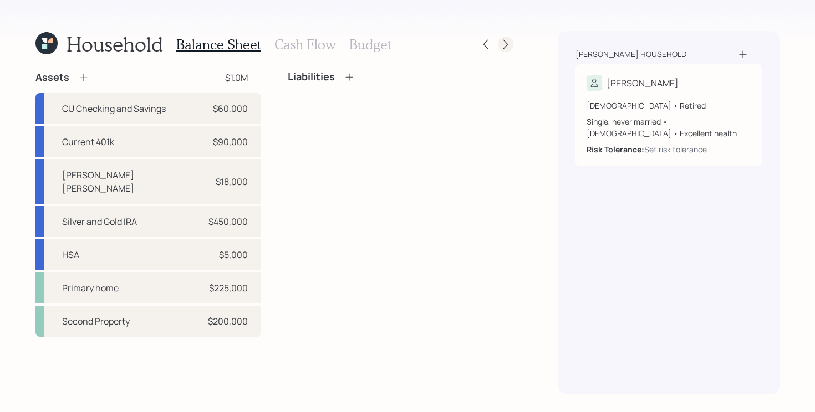
click at [506, 42] on icon at bounding box center [505, 44] width 11 height 11
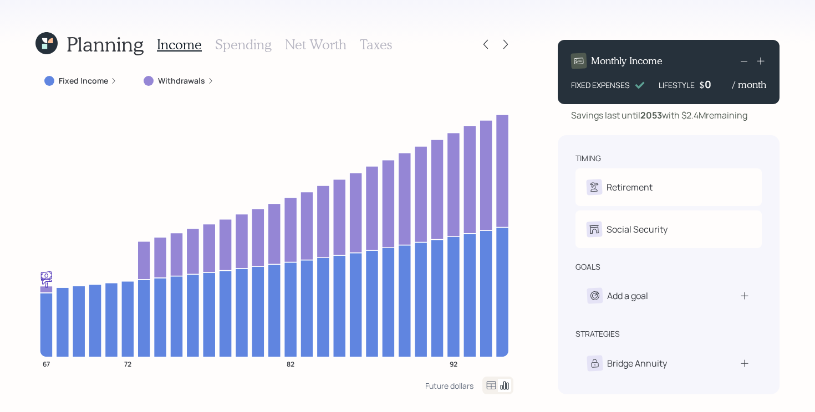
click at [165, 85] on label "Withdrawals" at bounding box center [181, 80] width 47 height 11
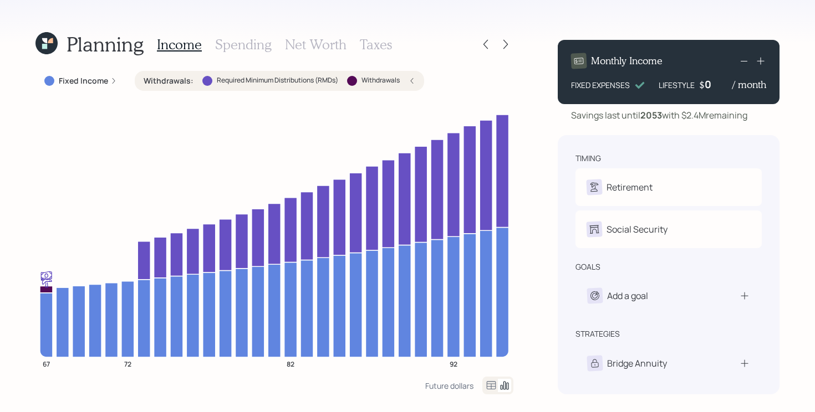
click at [170, 83] on label "Withdrawals :" at bounding box center [169, 80] width 50 height 11
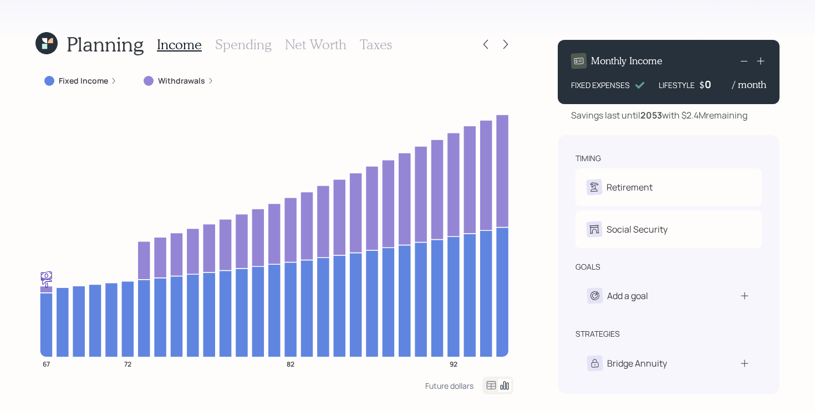
click at [165, 81] on label "Withdrawals" at bounding box center [181, 80] width 47 height 11
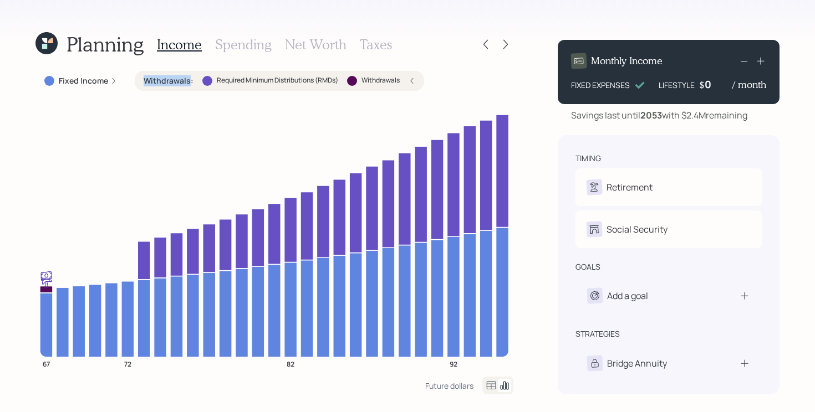
click at [165, 81] on label "Withdrawals :" at bounding box center [169, 80] width 50 height 11
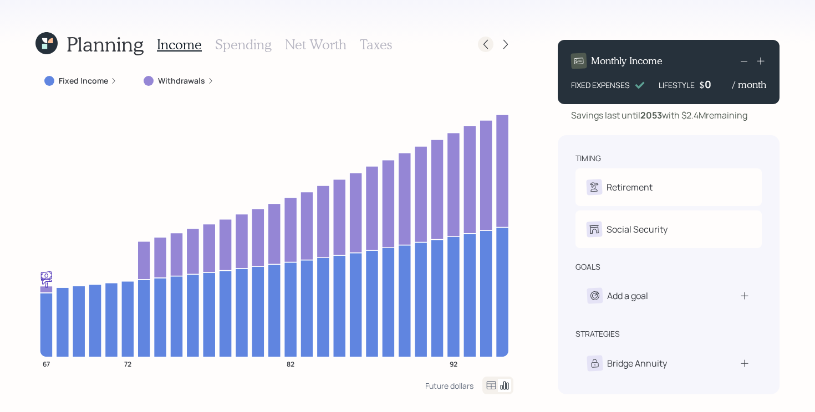
click at [485, 43] on icon at bounding box center [485, 44] width 11 height 11
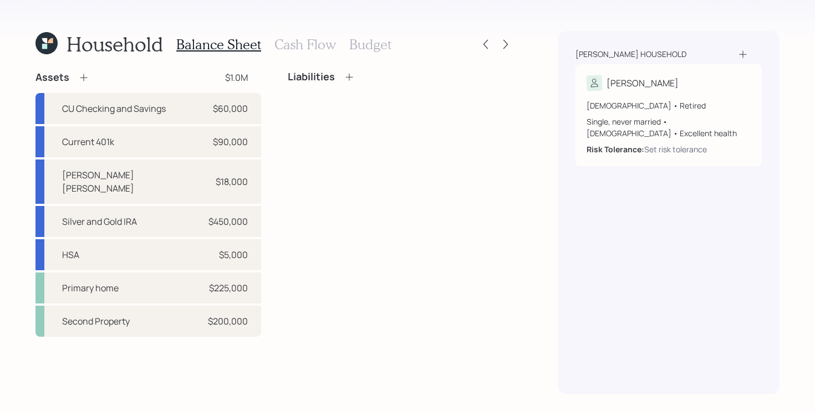
click at [296, 43] on h3 "Cash Flow" at bounding box center [305, 45] width 62 height 16
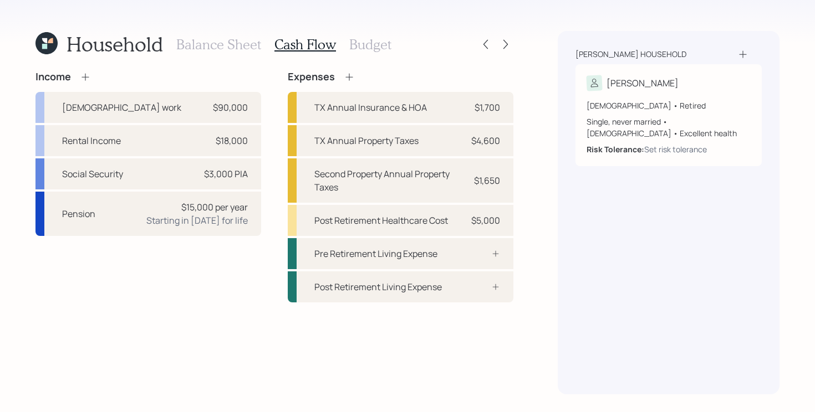
click at [361, 44] on h3 "Budget" at bounding box center [370, 45] width 42 height 16
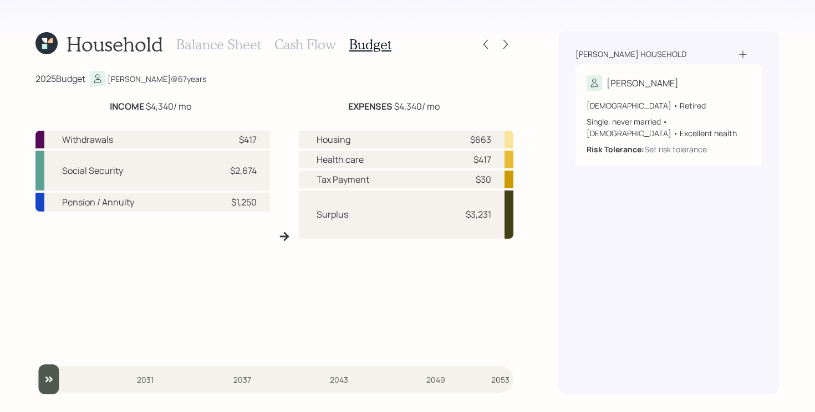
click at [310, 47] on h3 "Cash Flow" at bounding box center [305, 45] width 62 height 16
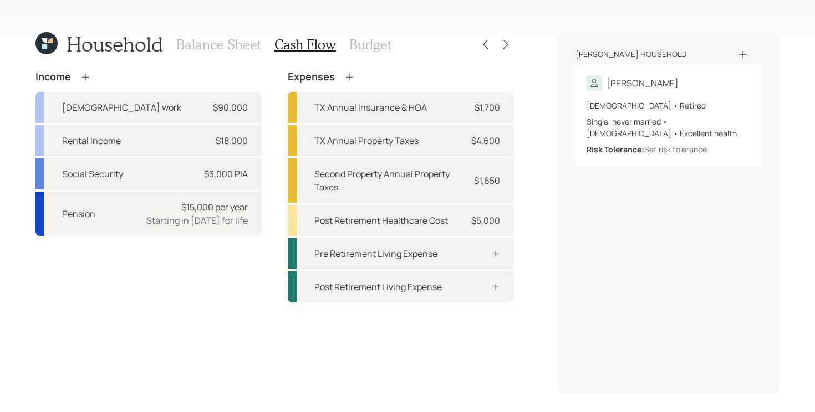
click at [382, 43] on h3 "Budget" at bounding box center [370, 45] width 42 height 16
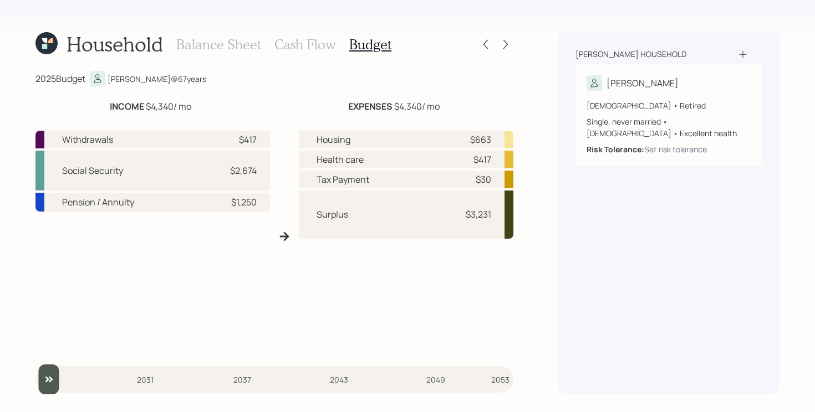
click at [323, 47] on h3 "Cash Flow" at bounding box center [305, 45] width 62 height 16
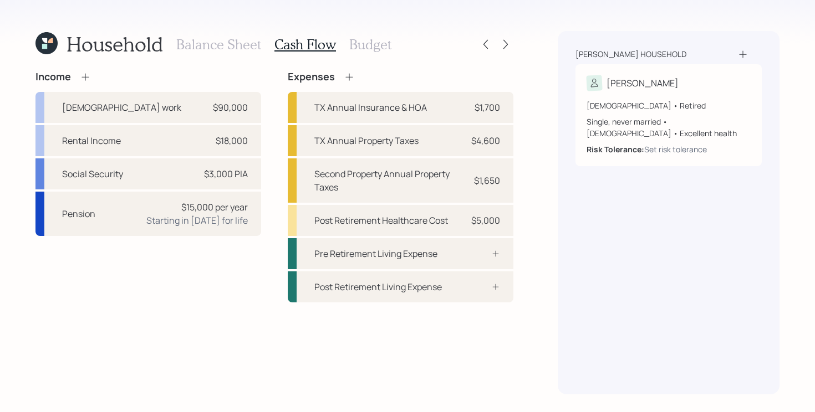
click at [368, 42] on h3 "Budget" at bounding box center [370, 45] width 42 height 16
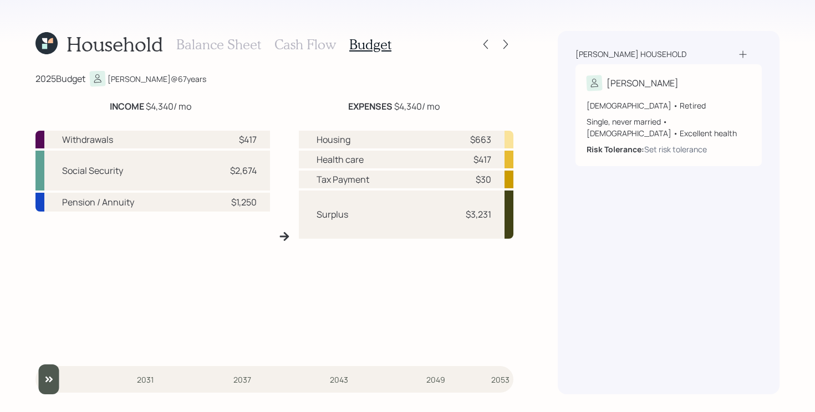
click at [289, 43] on h3 "Cash Flow" at bounding box center [305, 45] width 62 height 16
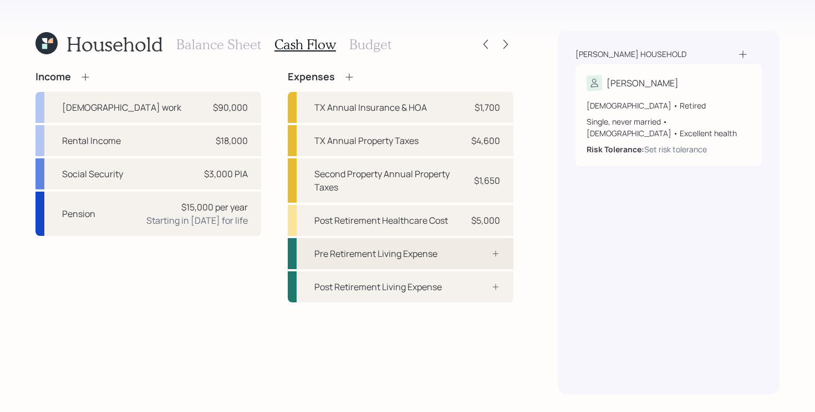
click at [424, 257] on div "Pre Retirement Living Expense" at bounding box center [375, 253] width 123 height 13
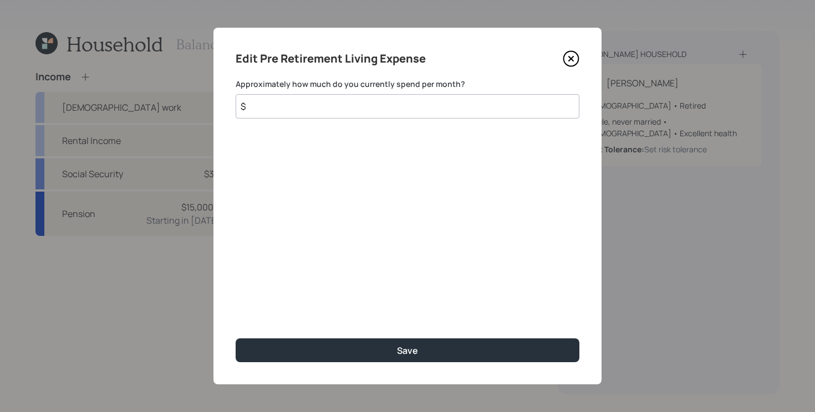
click at [290, 111] on input "$" at bounding box center [408, 106] width 344 height 24
type input "$ 2,000"
click at [236, 339] on button "Save" at bounding box center [408, 351] width 344 height 24
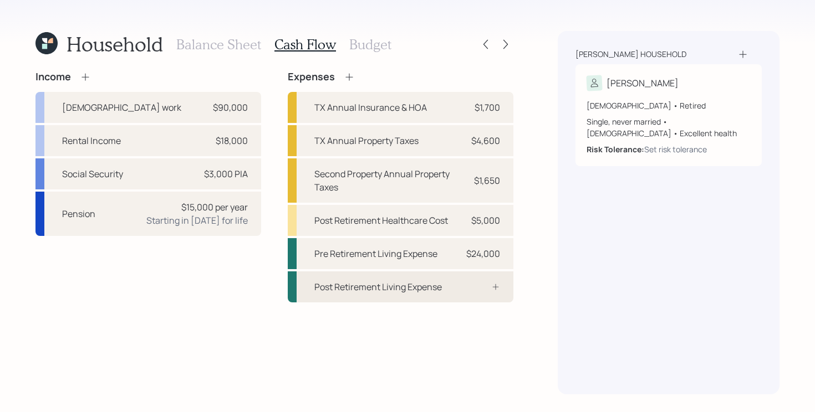
click at [391, 291] on div "Post Retirement Living Expense" at bounding box center [377, 286] width 127 height 13
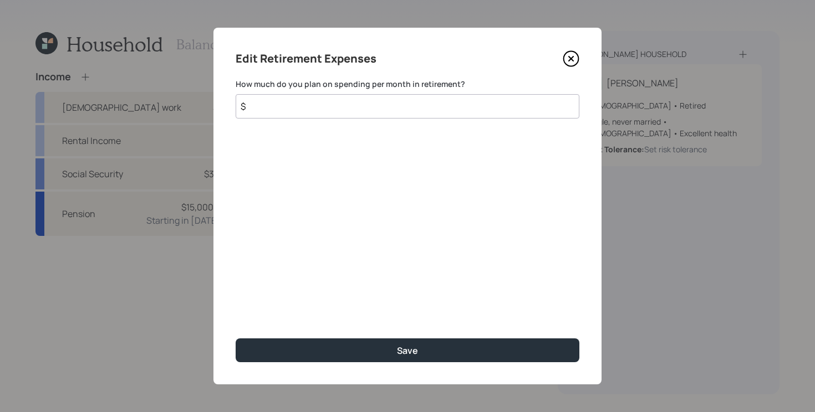
click at [414, 111] on input "$" at bounding box center [408, 106] width 344 height 24
type input "$ 2,000"
click at [236, 339] on button "Save" at bounding box center [408, 351] width 344 height 24
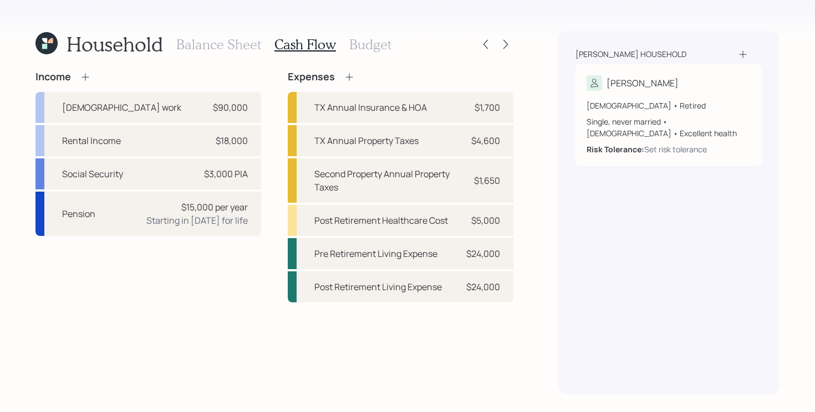
click at [198, 48] on h3 "Balance Sheet" at bounding box center [218, 45] width 85 height 16
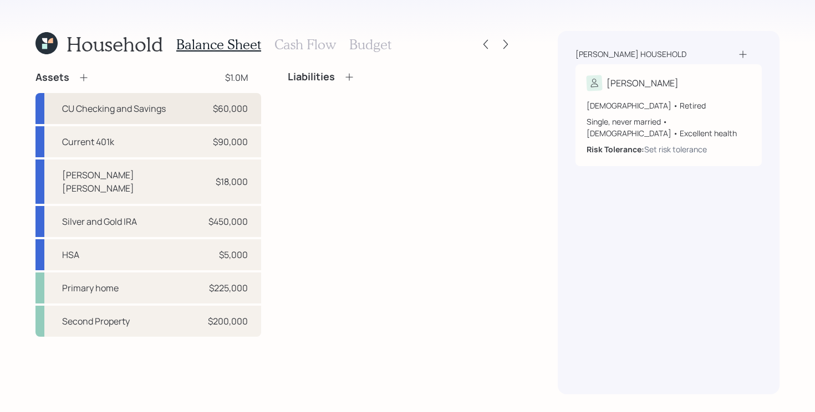
click at [187, 112] on div "CU Checking and Savings $60,000" at bounding box center [148, 108] width 226 height 31
select select "taxable"
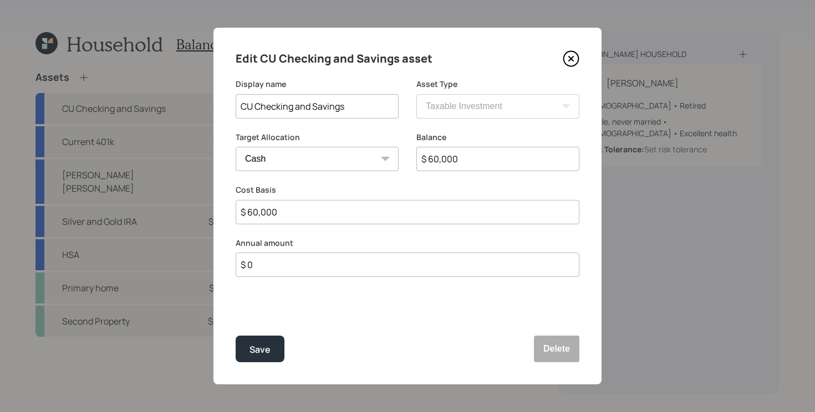
click at [285, 270] on input "$ 0" at bounding box center [408, 265] width 344 height 24
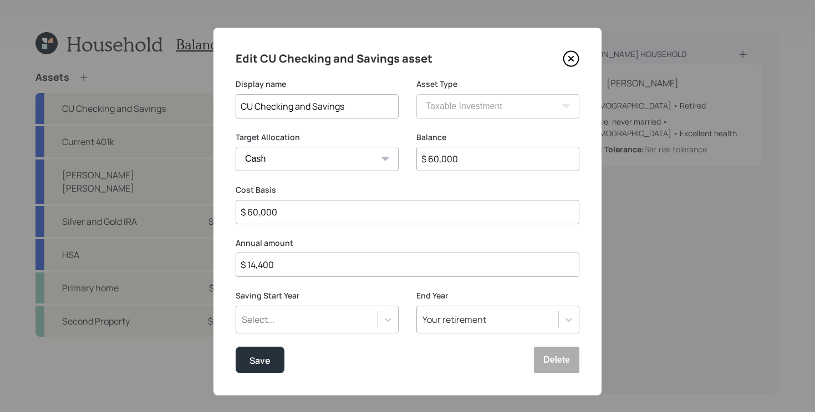
type input "$ 14,400"
type input "a"
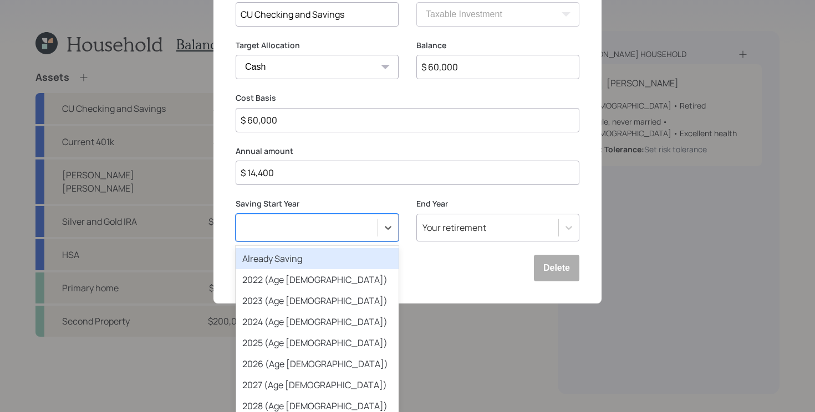
scroll to position [11, 0]
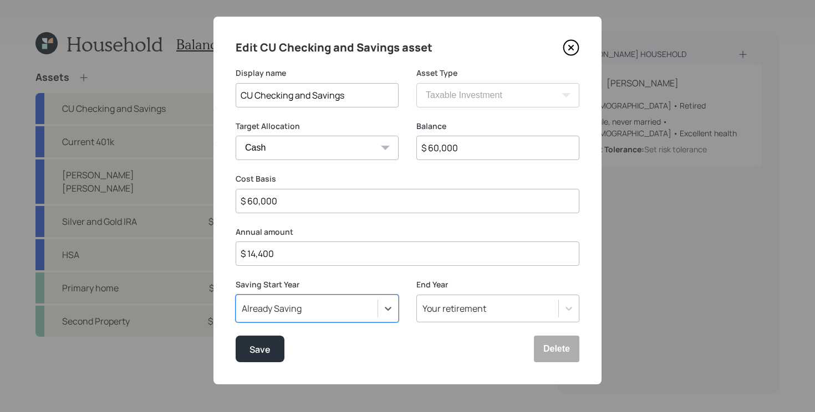
click at [236, 336] on button "Save" at bounding box center [260, 349] width 49 height 27
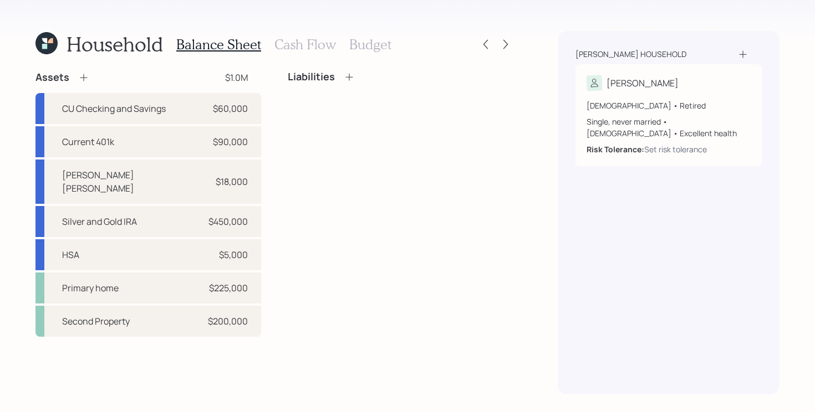
click at [313, 48] on h3 "Cash Flow" at bounding box center [305, 45] width 62 height 16
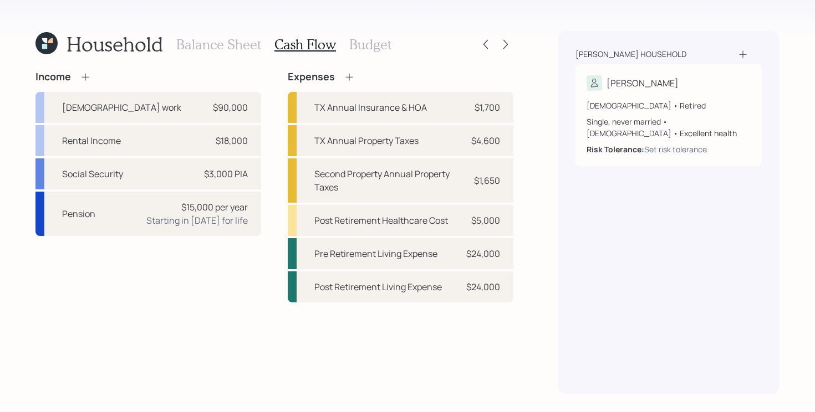
click at [348, 73] on icon at bounding box center [349, 76] width 11 height 11
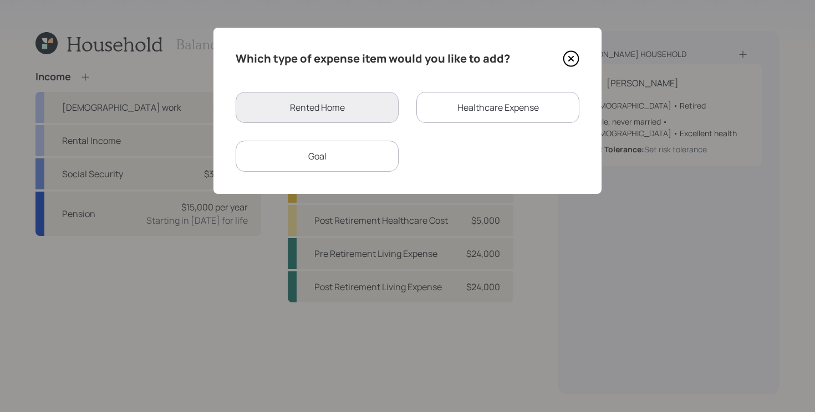
click at [366, 162] on div "Goal" at bounding box center [317, 156] width 163 height 31
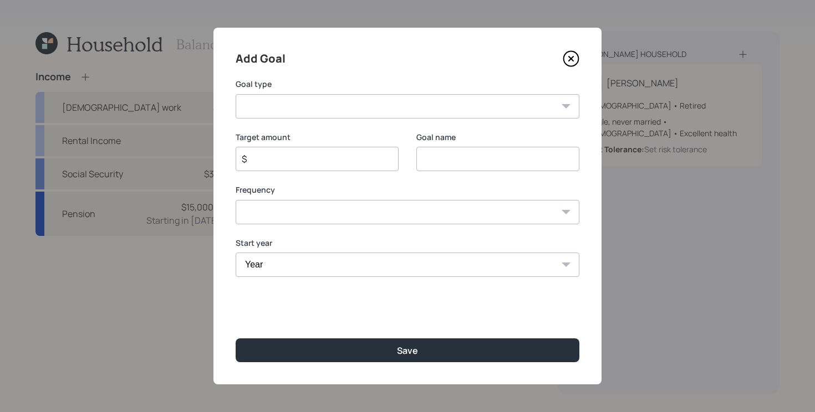
click at [331, 98] on select "Create an emergency fund Donate to charity Purchase a home Make a purchase Supp…" at bounding box center [408, 106] width 344 height 24
select select "other"
click at [236, 94] on select "Create an emergency fund Donate to charity Purchase a home Make a purchase Supp…" at bounding box center [408, 106] width 344 height 24
click at [481, 163] on input "Other" at bounding box center [497, 159] width 163 height 24
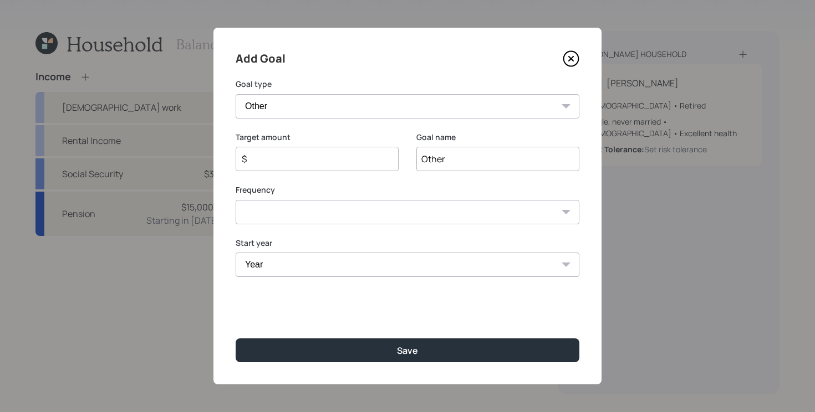
click at [481, 163] on input "Other" at bounding box center [497, 159] width 163 height 24
type input "Home Improvement"
type input "$ 3,000"
click at [524, 214] on select "One time Every 1 year Every 2 years Every 3 years Every 4 years Every 5 years E…" at bounding box center [408, 212] width 344 height 24
select select "0"
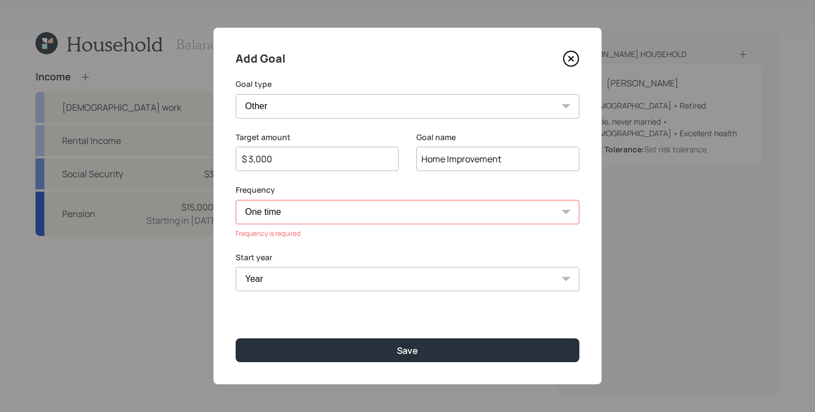
click at [236, 200] on select "One time Every 1 year Every 2 years Every 3 years Every 4 years Every 5 years E…" at bounding box center [408, 212] width 344 height 24
click at [275, 269] on select "Year 2025 2026 2027 2028 2029 2030 2031 2032 2033 2034 2035 2036 2037 2038 2039…" at bounding box center [408, 265] width 344 height 24
select select "2026"
click at [236, 253] on select "Year 2025 2026 2027 2028 2029 2030 2031 2032 2033 2034 2035 2036 2037 2038 2039…" at bounding box center [408, 265] width 344 height 24
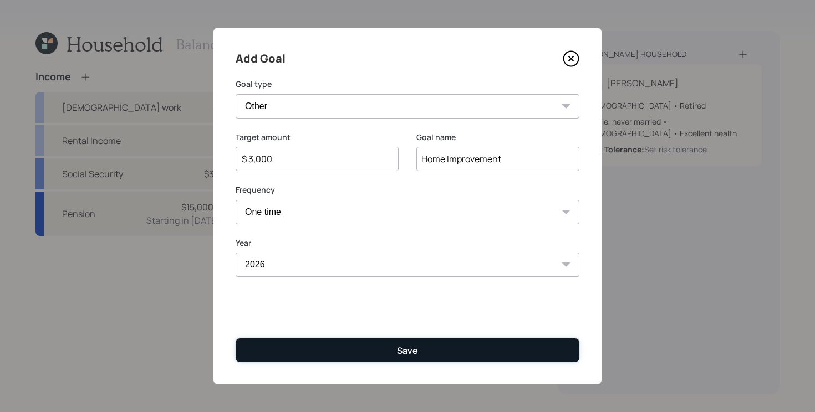
click at [307, 339] on button "Save" at bounding box center [408, 351] width 344 height 24
type input "$"
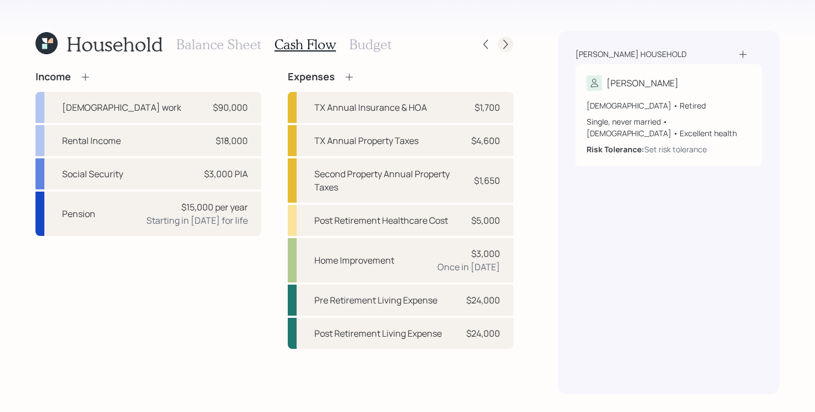
click at [505, 44] on icon at bounding box center [505, 44] width 11 height 11
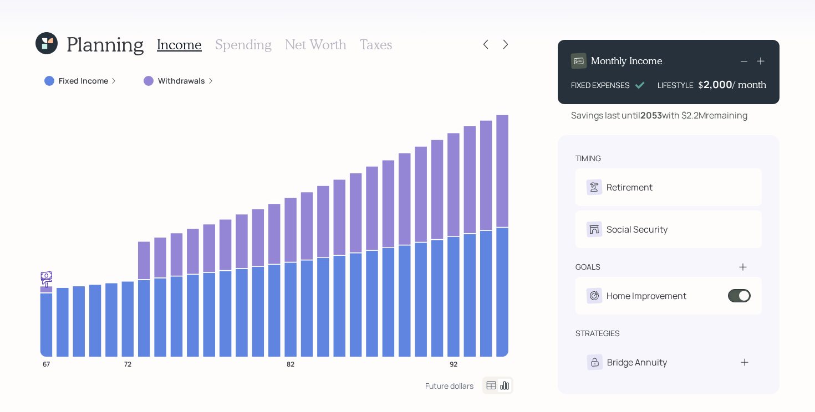
click at [70, 81] on label "Fixed Income" at bounding box center [83, 80] width 49 height 11
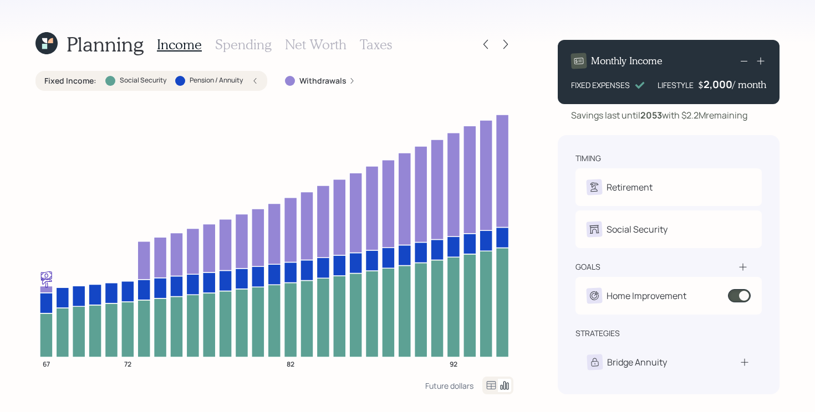
click at [70, 81] on label "Fixed Income :" at bounding box center [70, 80] width 52 height 11
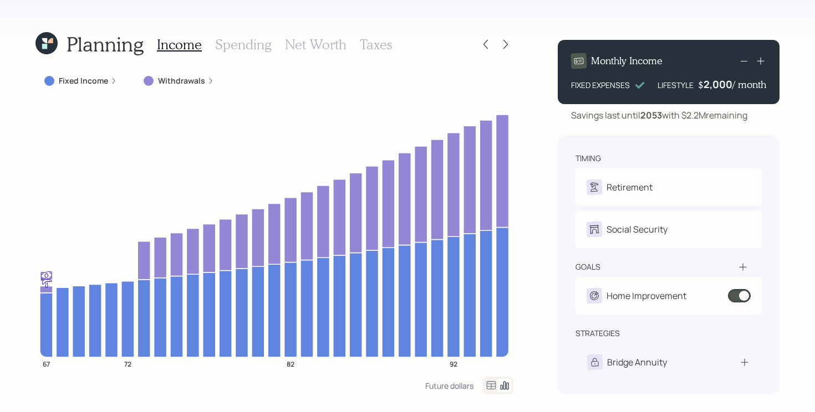
click at [70, 81] on label "Fixed Income" at bounding box center [83, 80] width 49 height 11
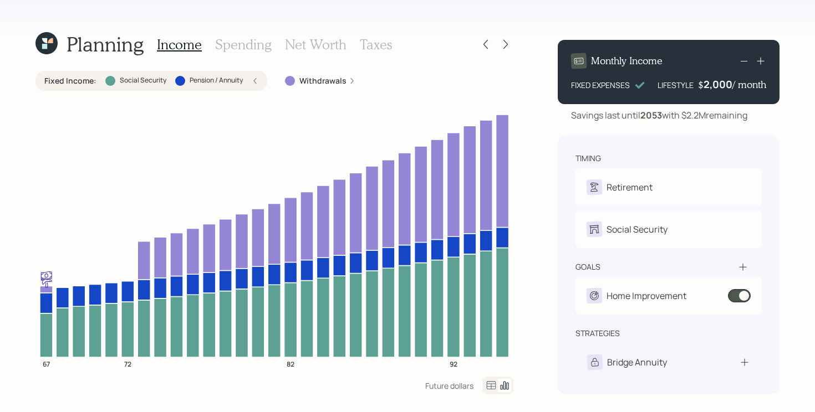
click at [70, 81] on label "Fixed Income :" at bounding box center [70, 80] width 52 height 11
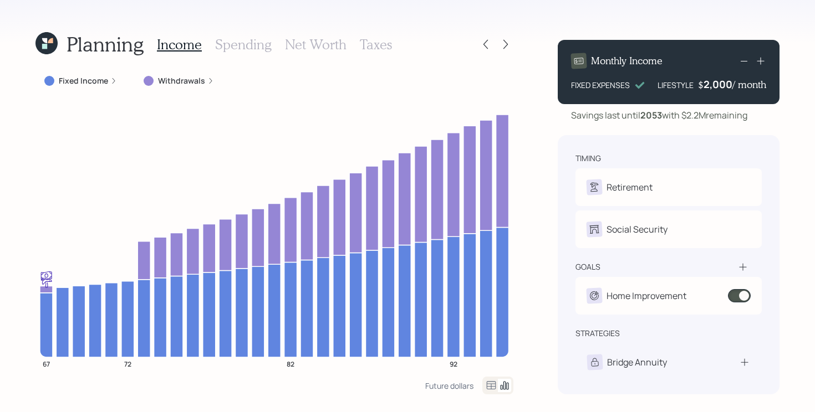
click at [531, 263] on div "Planning Income Spending Net Worth Taxes Fixed Income Withdrawals 67 72 82 92 F…" at bounding box center [407, 206] width 815 height 412
click at [505, 40] on icon at bounding box center [505, 44] width 11 height 11
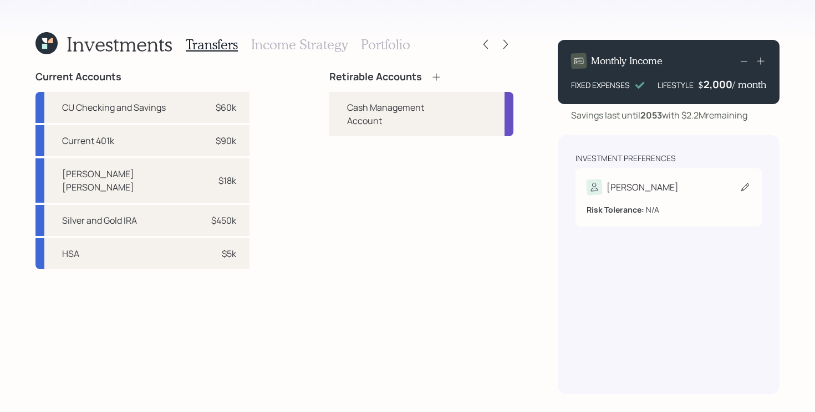
click at [653, 196] on div "Risk Tolerance: N/A" at bounding box center [668, 205] width 164 height 21
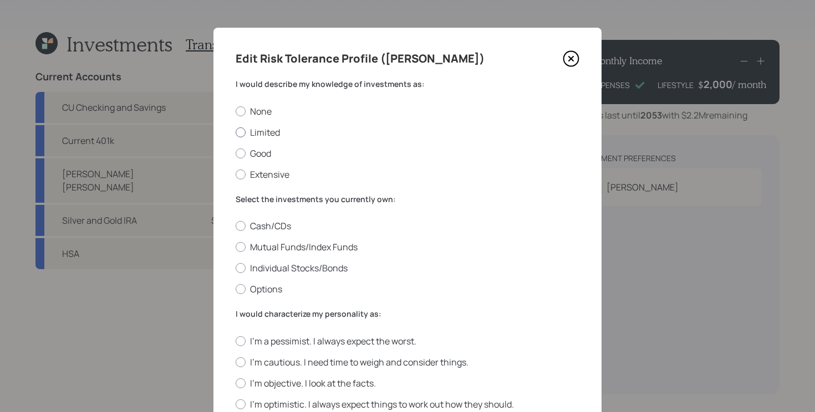
click at [255, 131] on label "Limited" at bounding box center [408, 132] width 344 height 12
click at [236, 132] on input "Limited" at bounding box center [235, 132] width 1 height 1
radio input "true"
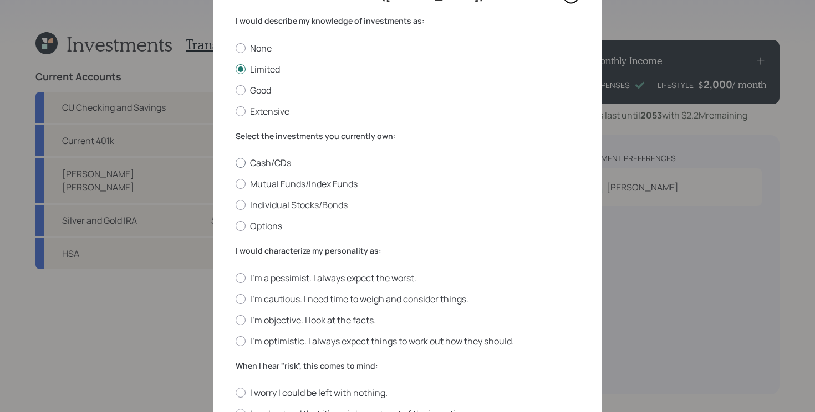
scroll to position [65, 0]
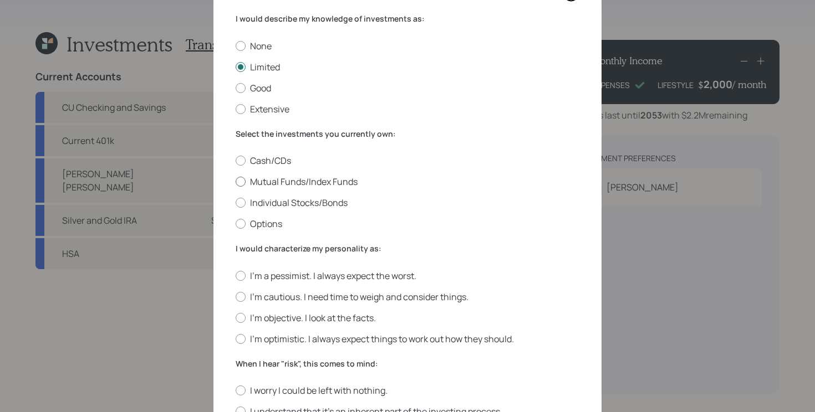
click at [331, 179] on label "Mutual Funds/Index Funds" at bounding box center [408, 182] width 344 height 12
click at [236, 182] on input "Mutual Funds/Index Funds" at bounding box center [235, 182] width 1 height 1
radio input "true"
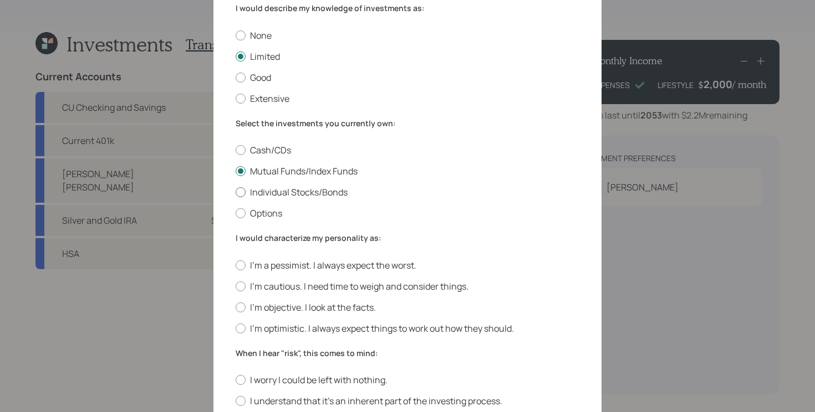
click at [276, 191] on label "Individual Stocks/Bonds" at bounding box center [408, 192] width 344 height 12
click at [236, 192] on input "Individual Stocks/Bonds" at bounding box center [235, 192] width 1 height 1
radio input "true"
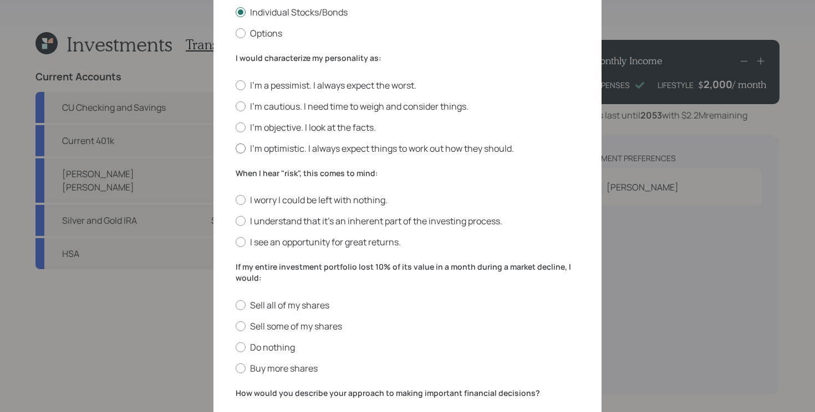
scroll to position [260, 0]
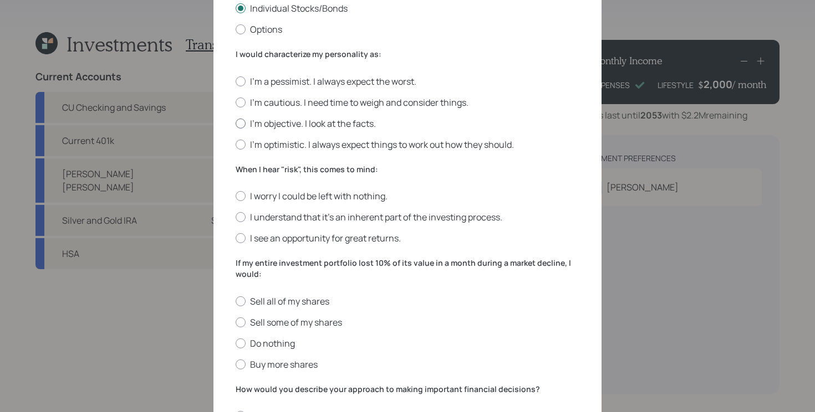
click at [356, 122] on label "I'm objective. I look at the facts." at bounding box center [408, 123] width 344 height 12
click at [236, 123] on input "I'm objective. I look at the facts." at bounding box center [235, 123] width 1 height 1
radio input "true"
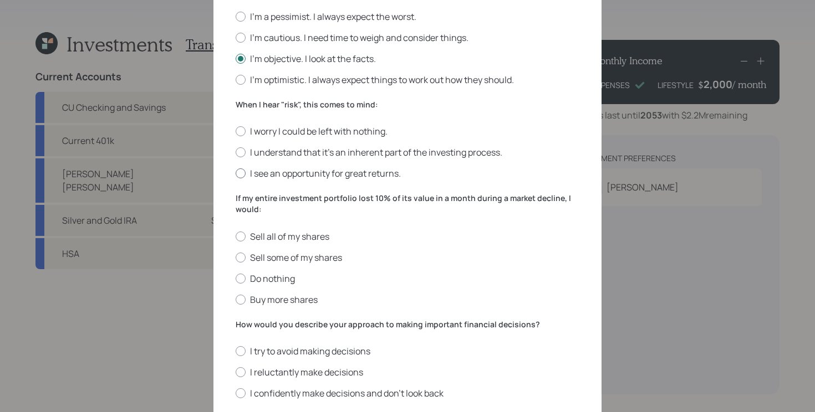
scroll to position [326, 0]
click at [335, 167] on label "I see an opportunity for great returns." at bounding box center [408, 172] width 344 height 12
click at [236, 172] on input "I see an opportunity for great returns." at bounding box center [235, 172] width 1 height 1
radio input "true"
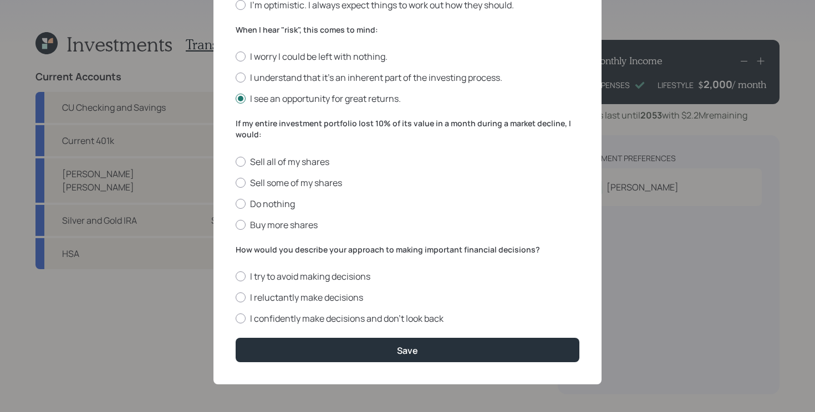
scroll to position [398, 0]
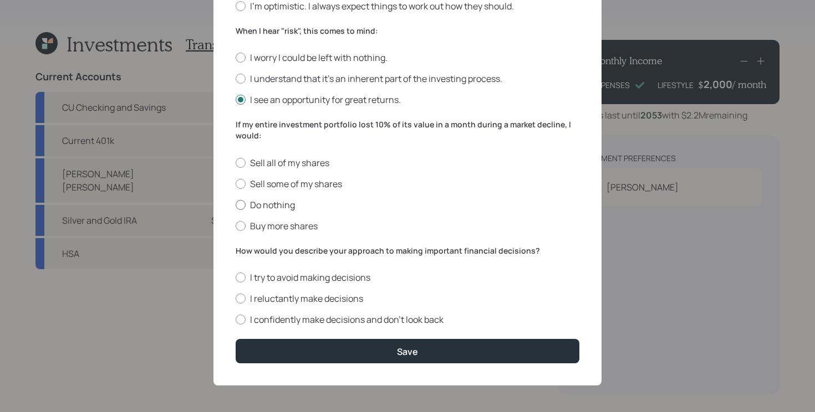
click at [309, 203] on label "Do nothing" at bounding box center [408, 205] width 344 height 12
click at [236, 204] on input "Do nothing" at bounding box center [235, 204] width 1 height 1
radio input "true"
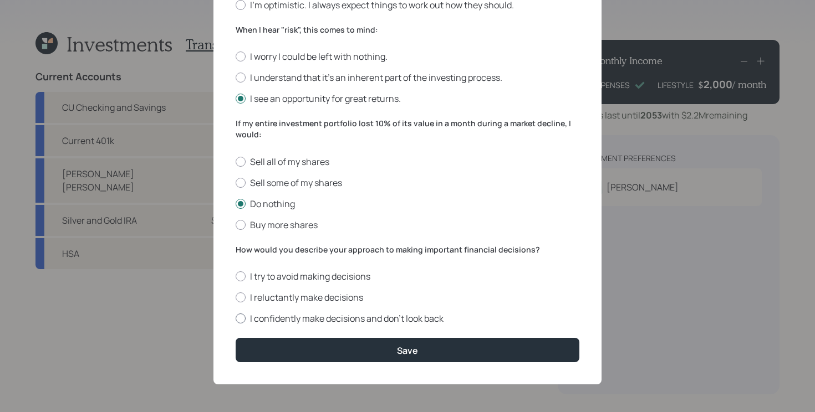
click at [521, 320] on label "I confidently make decisions and don’t look back" at bounding box center [408, 319] width 344 height 12
click at [236, 319] on input "I confidently make decisions and don’t look back" at bounding box center [235, 319] width 1 height 1
radio input "true"
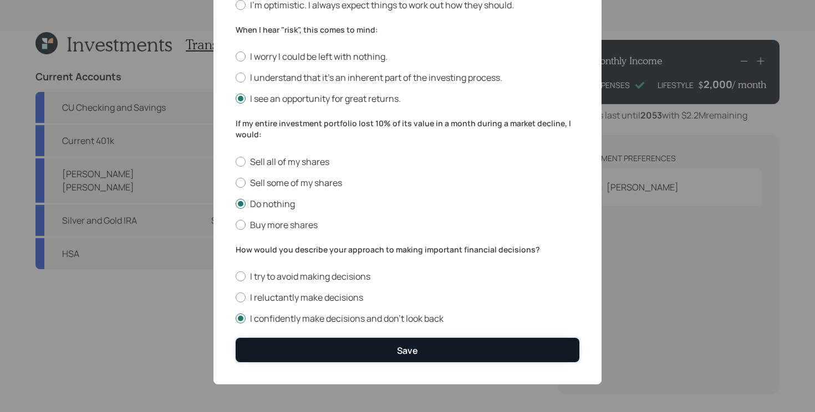
click at [489, 354] on button "Save" at bounding box center [408, 350] width 344 height 24
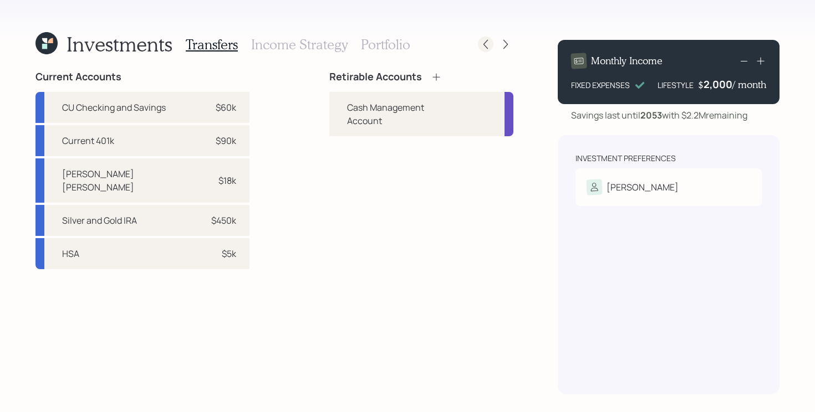
click at [484, 48] on icon at bounding box center [485, 44] width 11 height 11
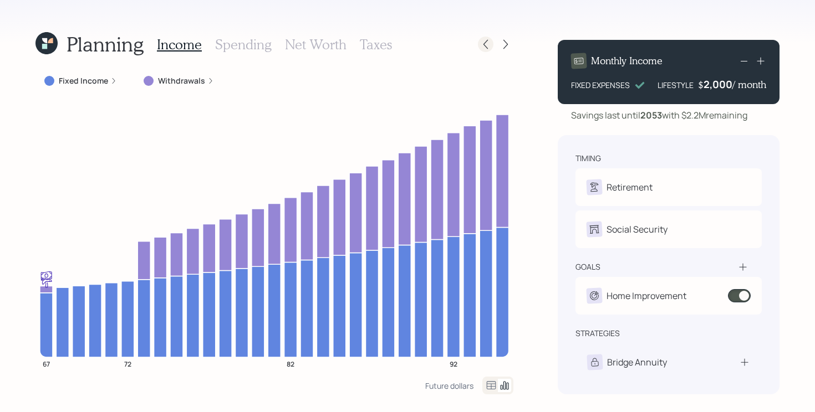
click at [482, 43] on icon at bounding box center [485, 44] width 11 height 11
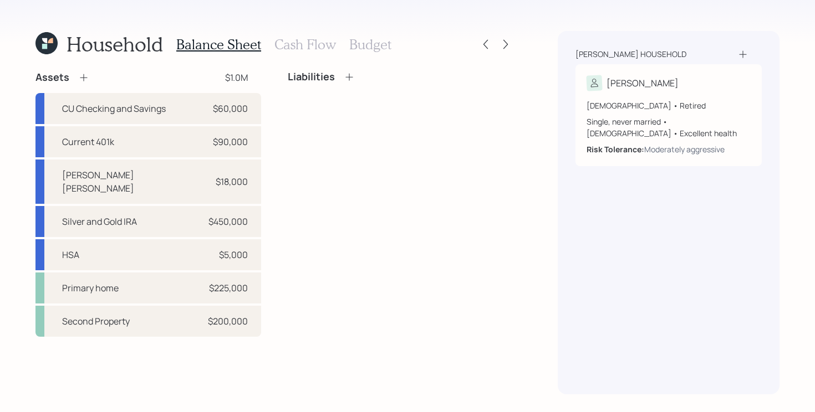
click at [318, 47] on h3 "Cash Flow" at bounding box center [305, 45] width 62 height 16
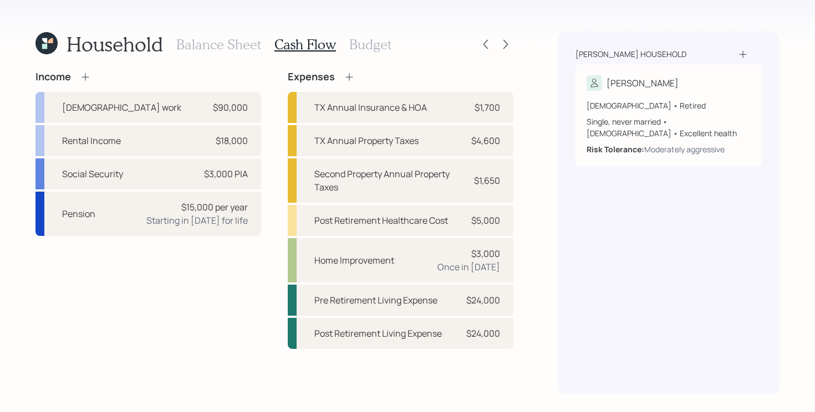
click at [373, 39] on h3 "Budget" at bounding box center [370, 45] width 42 height 16
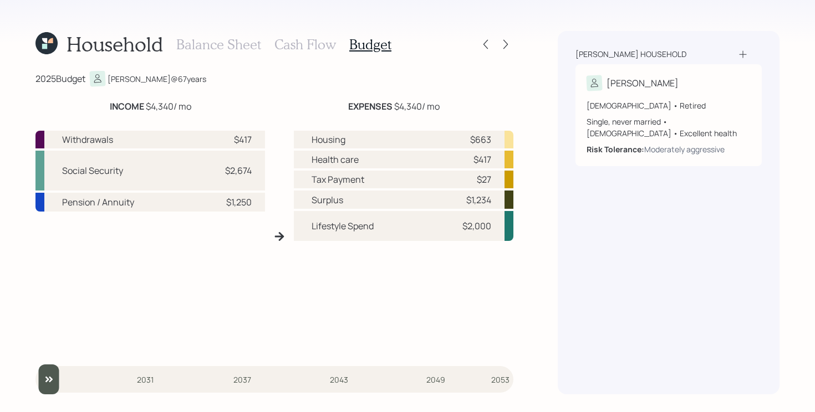
click at [319, 45] on h3 "Cash Flow" at bounding box center [305, 45] width 62 height 16
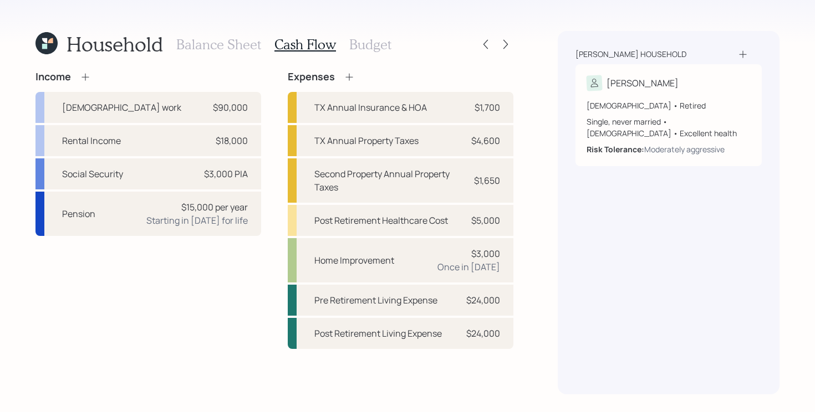
click at [226, 45] on h3 "Balance Sheet" at bounding box center [218, 45] width 85 height 16
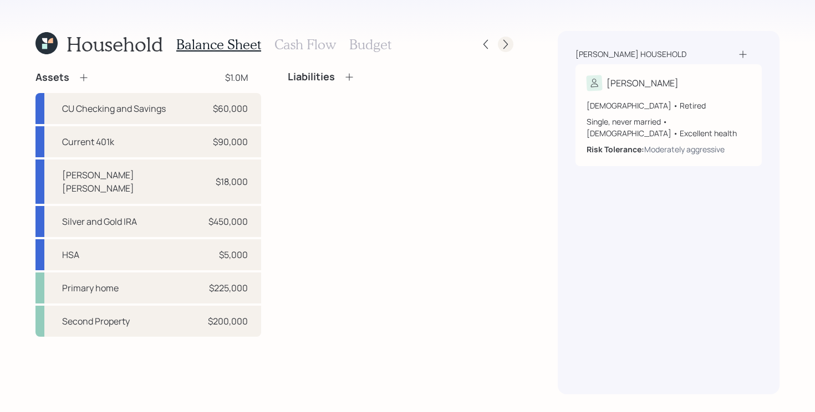
click at [505, 45] on icon at bounding box center [505, 44] width 11 height 11
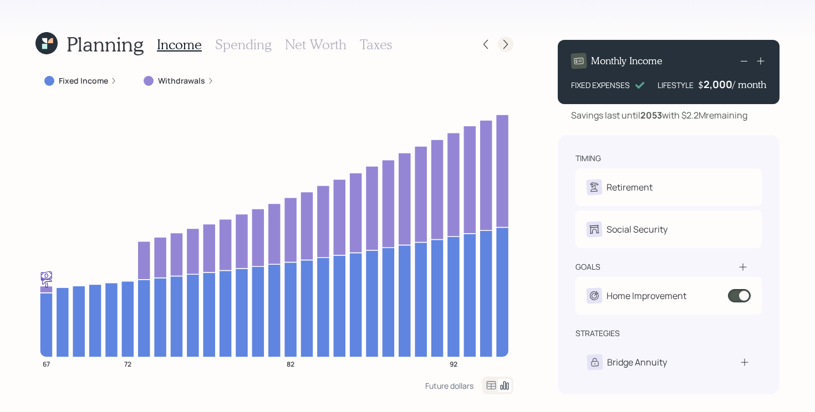
click at [511, 44] on div at bounding box center [506, 45] width 16 height 16
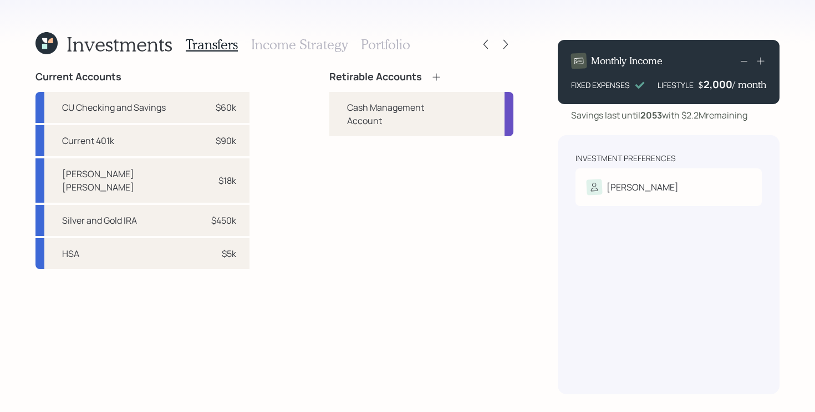
click at [431, 79] on icon at bounding box center [436, 76] width 11 height 11
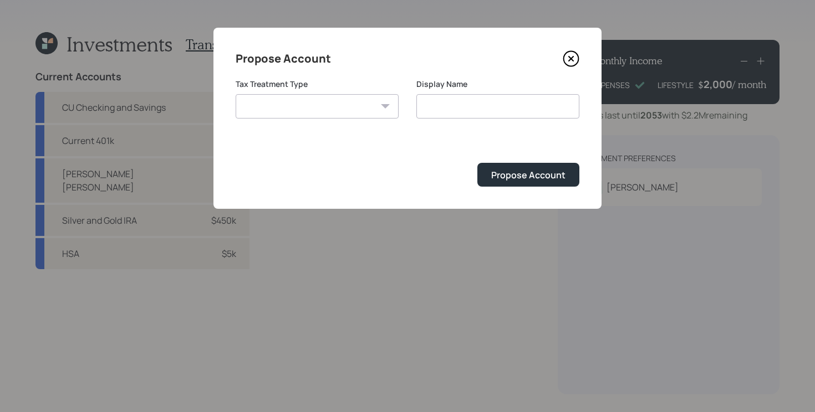
click at [271, 103] on select "Roth Taxable Traditional" at bounding box center [317, 106] width 163 height 24
select select "taxable"
click at [236, 94] on select "Roth Taxable Traditional" at bounding box center [317, 106] width 163 height 24
type input "Taxable"
click at [524, 181] on div "Propose Account" at bounding box center [528, 175] width 74 height 12
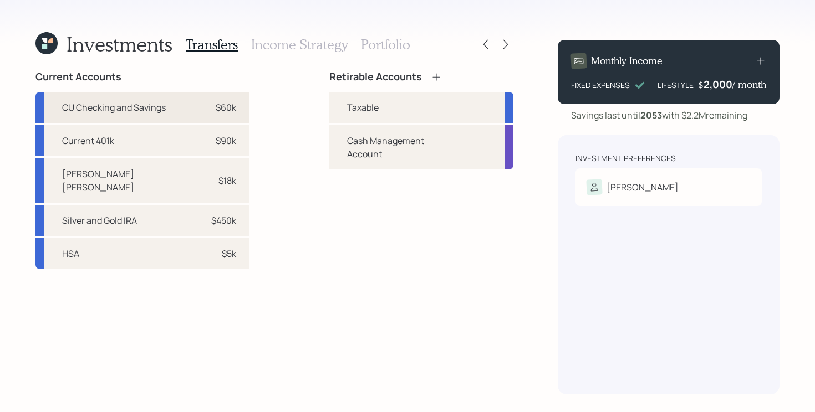
click at [119, 111] on div "CU Checking and Savings" at bounding box center [114, 107] width 104 height 13
click at [382, 107] on div "Taxable" at bounding box center [421, 107] width 184 height 31
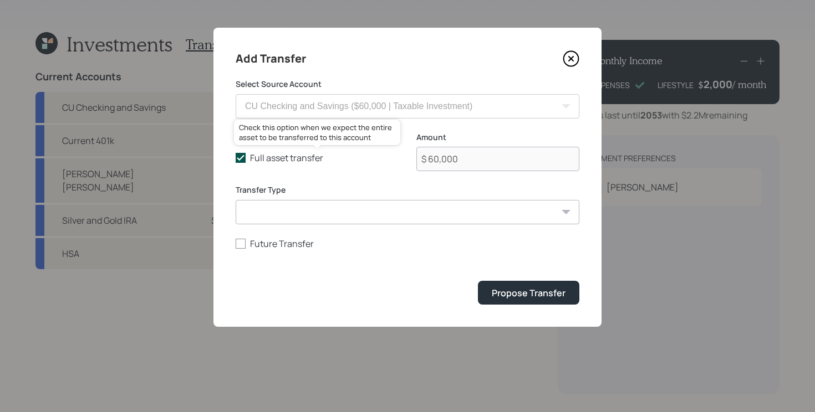
click at [241, 157] on polyline at bounding box center [240, 158] width 7 height 4
click at [236, 158] on input "Full asset transfer" at bounding box center [235, 158] width 1 height 1
checkbox input "false"
click at [470, 160] on input "$ 60,000" at bounding box center [497, 159] width 163 height 24
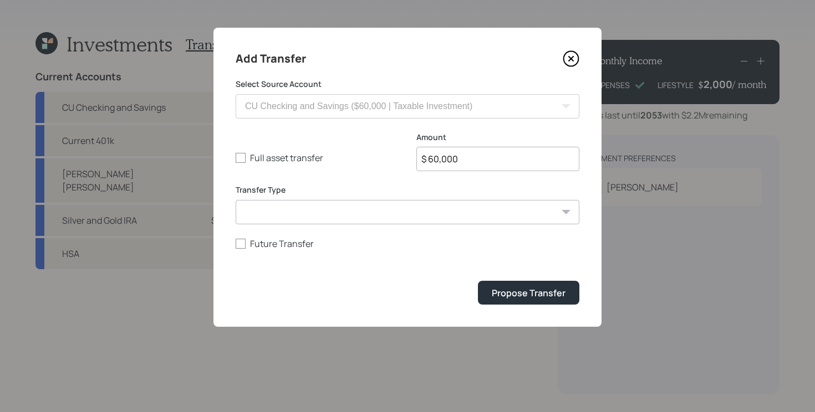
click at [470, 160] on input "$ 60,000" at bounding box center [497, 159] width 163 height 24
type input "$ 30,000"
click at [478, 281] on button "Propose Transfer" at bounding box center [528, 293] width 101 height 24
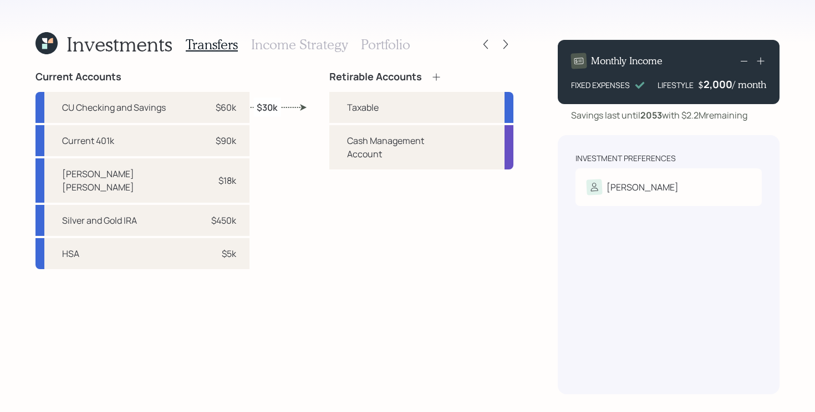
click at [431, 76] on icon at bounding box center [436, 76] width 11 height 11
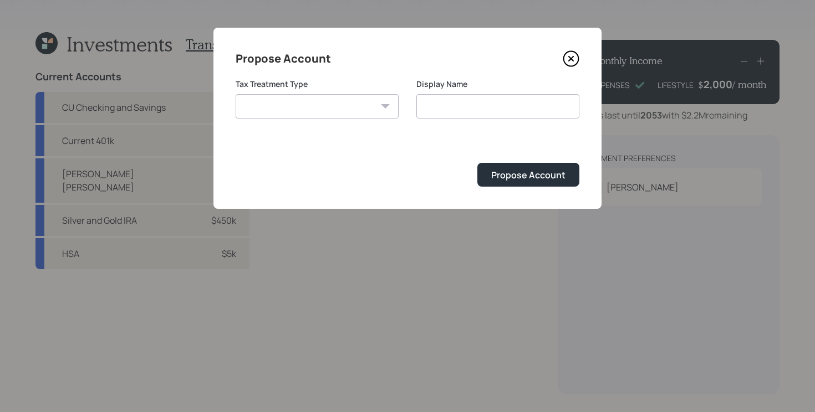
click at [362, 105] on select "Roth Taxable Traditional" at bounding box center [317, 106] width 163 height 24
select select "traditional"
click at [236, 94] on select "Roth Taxable Traditional" at bounding box center [317, 106] width 163 height 24
type input "Traditional"
click at [530, 176] on div "Propose Account" at bounding box center [528, 175] width 74 height 12
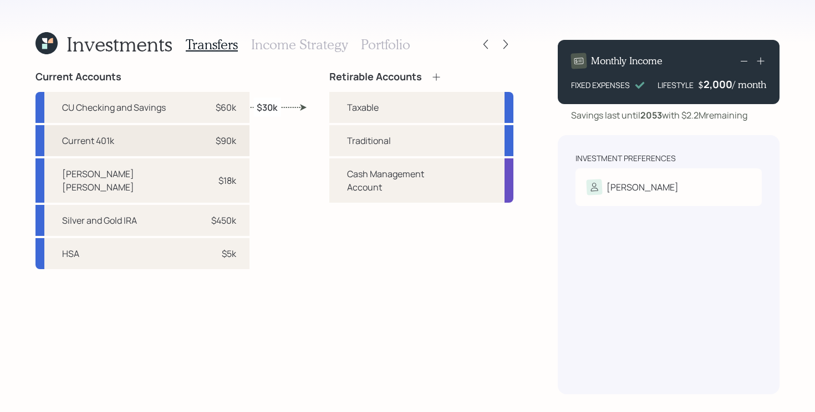
click at [128, 144] on div "Current 401k $90k" at bounding box center [142, 140] width 214 height 31
click at [380, 141] on div "Traditional" at bounding box center [421, 140] width 184 height 31
select select "3d055f26-98b0-4a5a-b723-3cc5134a65ad"
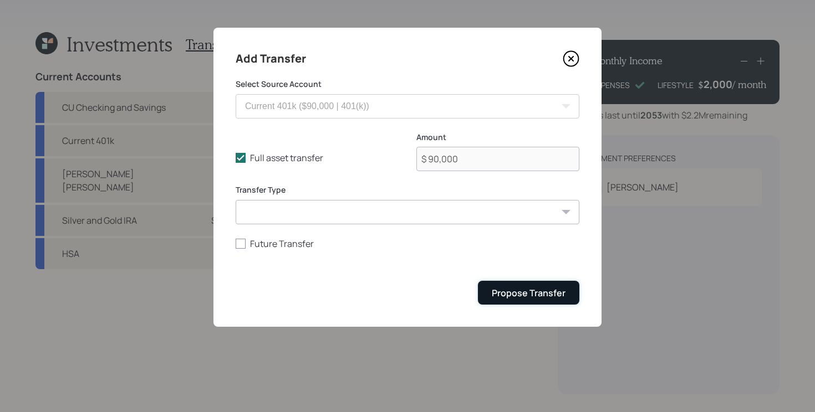
click at [563, 301] on button "Propose Transfer" at bounding box center [528, 293] width 101 height 24
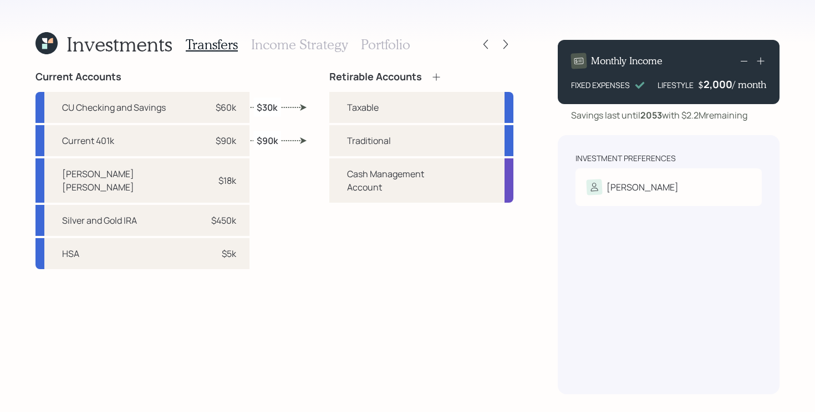
click at [433, 76] on icon at bounding box center [436, 76] width 7 height 7
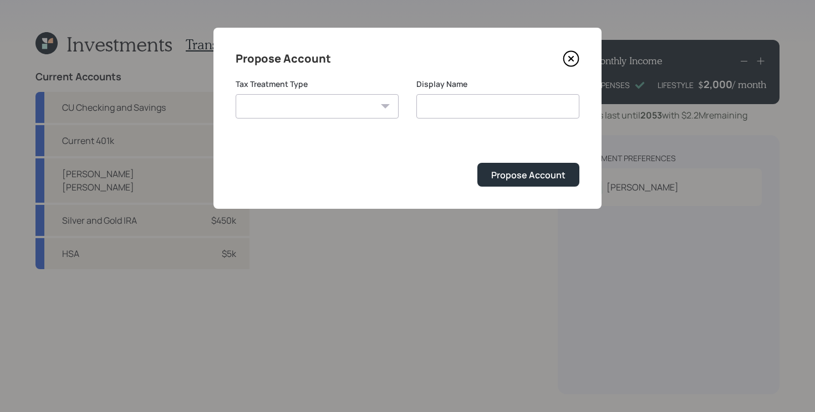
click at [338, 106] on select "Roth Taxable Traditional" at bounding box center [317, 106] width 163 height 24
select select "roth"
click at [236, 94] on select "Roth Taxable Traditional" at bounding box center [317, 106] width 163 height 24
type input "Roth"
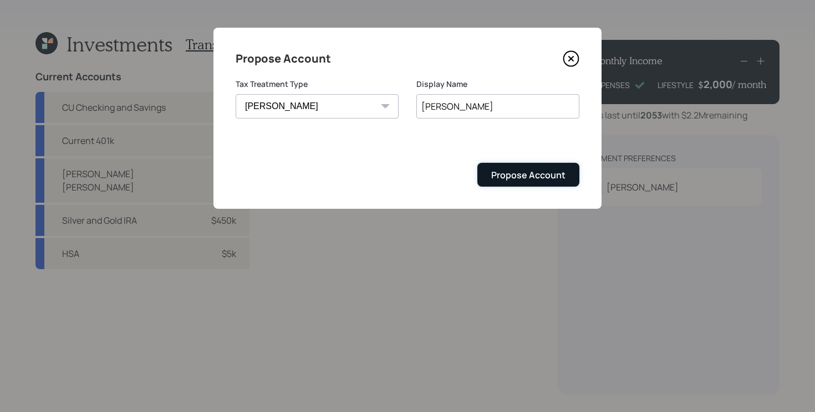
click at [536, 181] on div "Propose Account" at bounding box center [528, 175] width 74 height 12
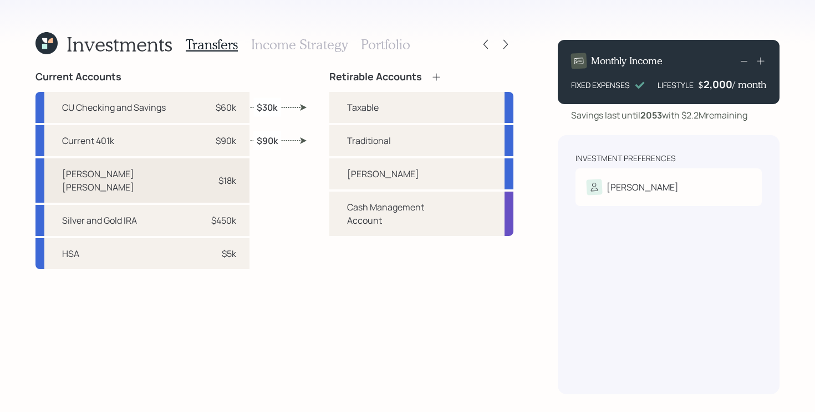
click at [128, 176] on div "Schwab Roth IRA" at bounding box center [128, 180] width 132 height 27
click at [372, 171] on div "Roth" at bounding box center [421, 173] width 184 height 31
select select "1381a7b0-fbf9-4896-9f39-d2e3c6b75066"
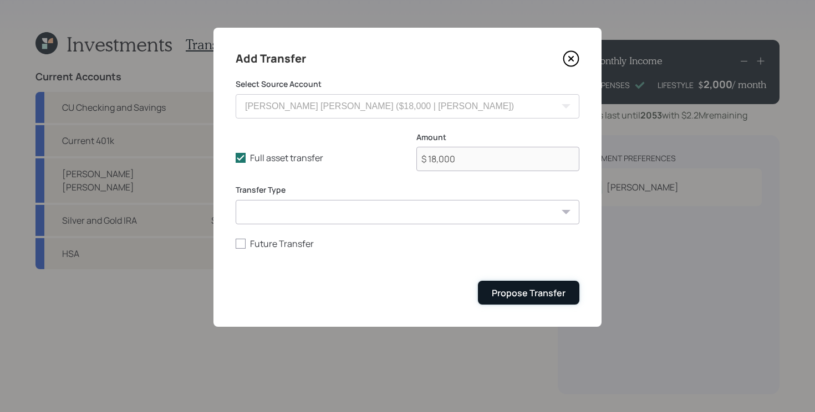
click at [503, 282] on button "Propose Transfer" at bounding box center [528, 293] width 101 height 24
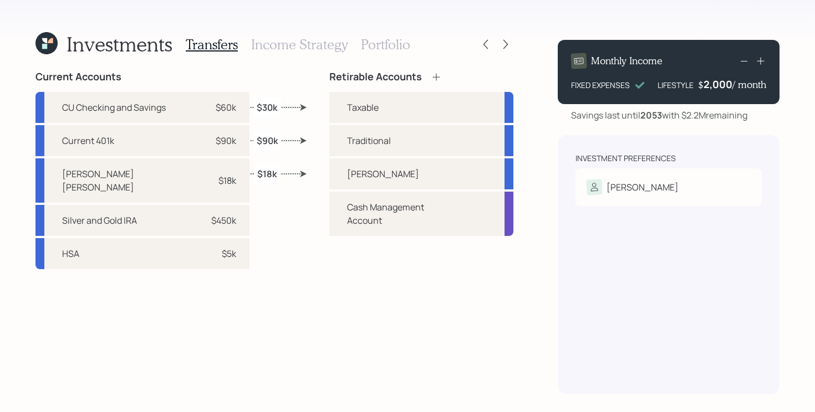
click at [368, 45] on h3 "Portfolio" at bounding box center [385, 45] width 49 height 16
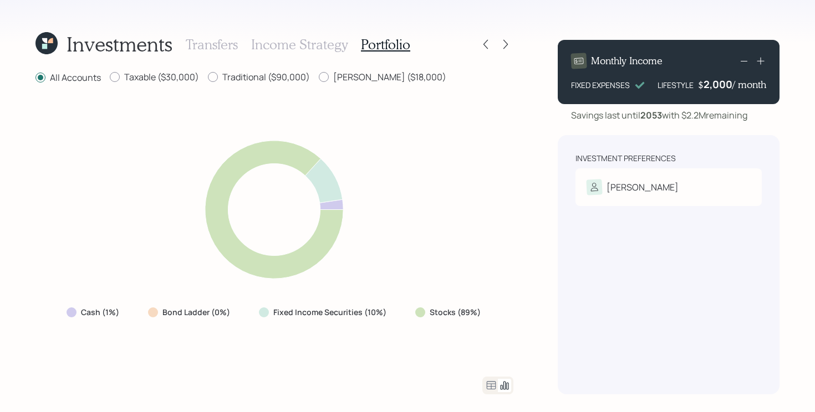
click at [492, 385] on icon at bounding box center [490, 385] width 13 height 13
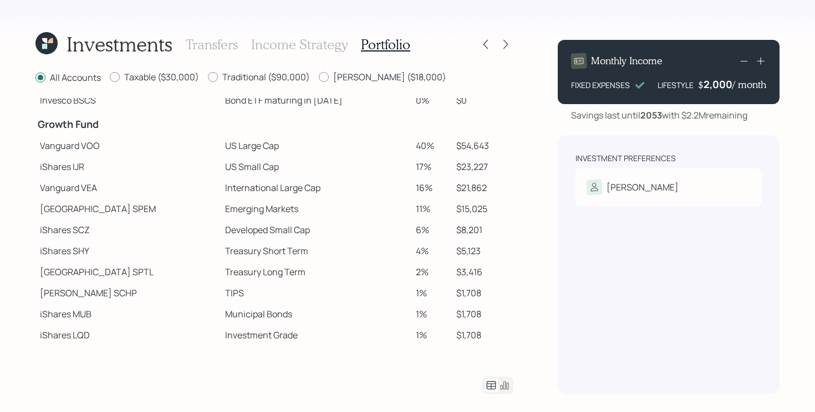
scroll to position [140, 0]
click at [221, 174] on td "US Small Cap" at bounding box center [316, 167] width 191 height 21
click at [239, 165] on td "US Small Cap" at bounding box center [316, 167] width 191 height 21
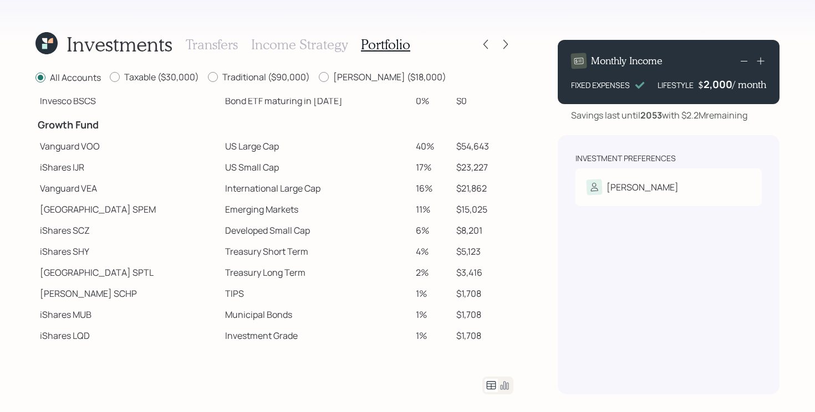
click at [239, 165] on td "US Small Cap" at bounding box center [316, 167] width 191 height 21
click at [221, 195] on td "International Large Cap" at bounding box center [316, 188] width 191 height 21
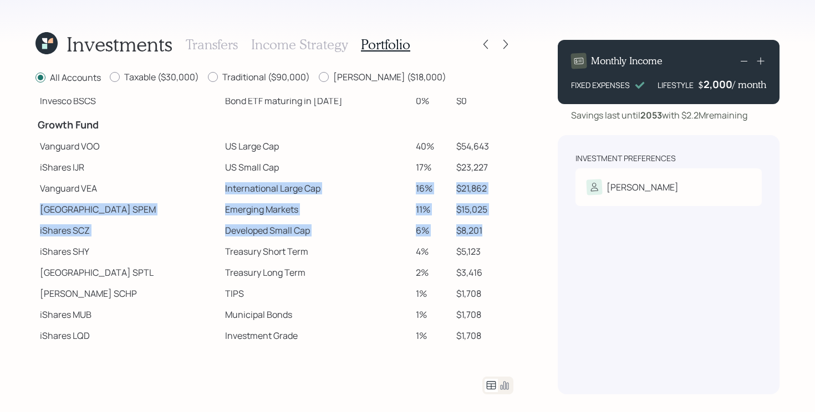
drag, startPoint x: 172, startPoint y: 187, endPoint x: 493, endPoint y: 232, distance: 323.5
click at [493, 232] on tbody "Spend Fund CASH Cash (Account Management) 1% $1,380 Stability Fund Invesco BSCP…" at bounding box center [274, 152] width 478 height 388
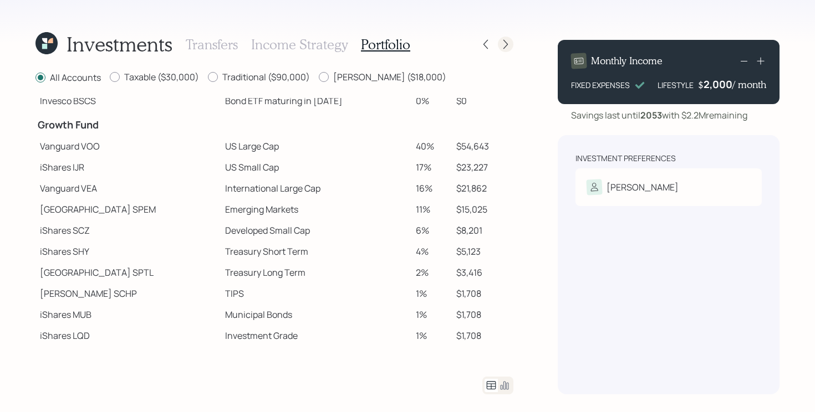
click at [511, 45] on div at bounding box center [506, 45] width 16 height 16
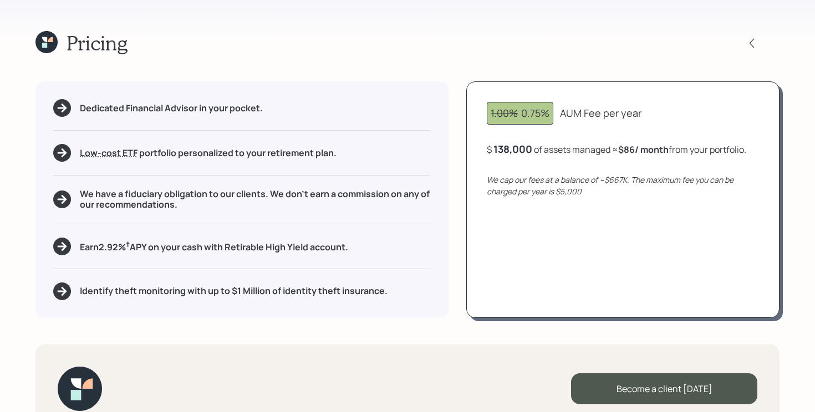
click at [47, 40] on icon at bounding box center [46, 42] width 22 height 22
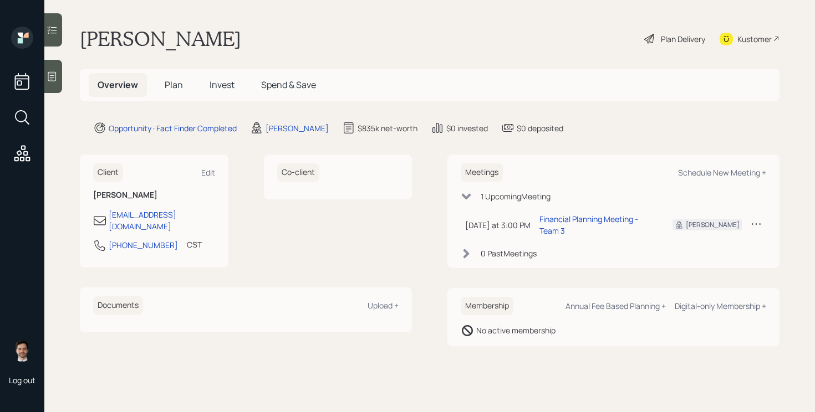
click at [732, 167] on div "Meetings Schedule New Meeting +" at bounding box center [612, 172] width 305 height 18
click at [723, 172] on div "Schedule New Meeting +" at bounding box center [722, 172] width 88 height 11
select select "ef6b64e1-8f62-4a74-b865-a7df4b35b836"
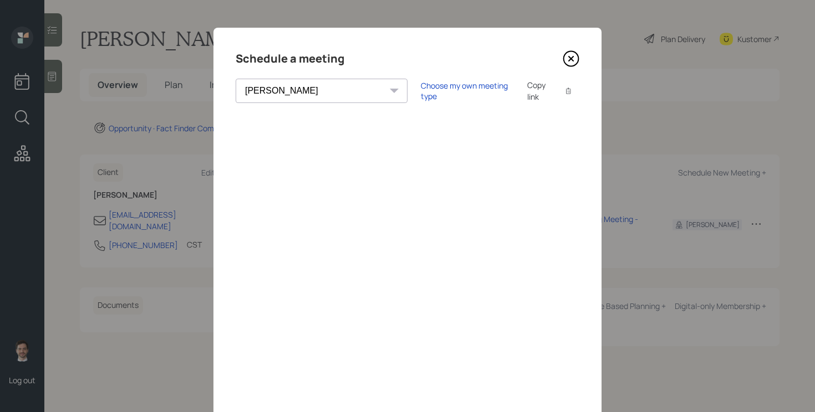
click at [566, 63] on icon at bounding box center [570, 58] width 17 height 17
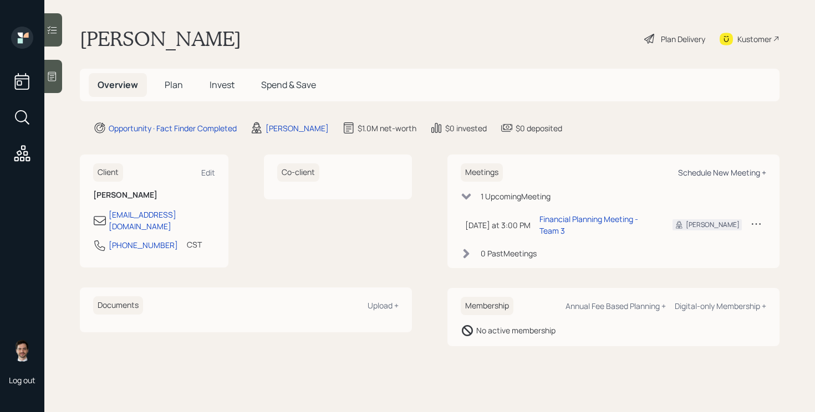
click at [687, 171] on div "Schedule New Meeting +" at bounding box center [722, 172] width 88 height 11
select select "ef6b64e1-8f62-4a74-b865-a7df4b35b836"
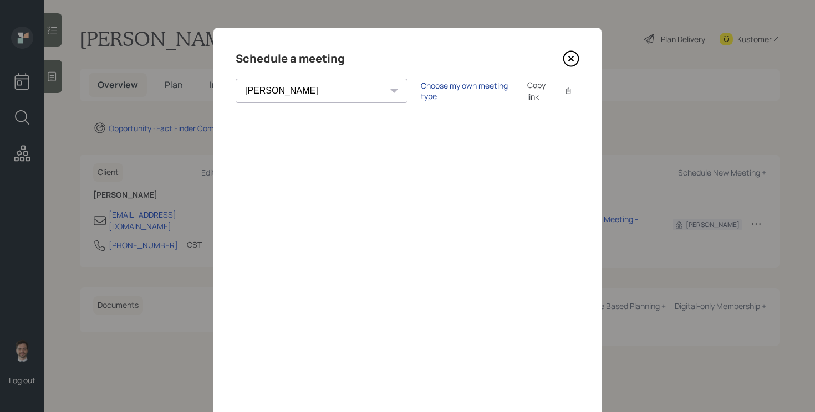
click at [421, 89] on div "Choose my own meeting type" at bounding box center [467, 90] width 93 height 21
click at [571, 57] on icon at bounding box center [570, 58] width 17 height 17
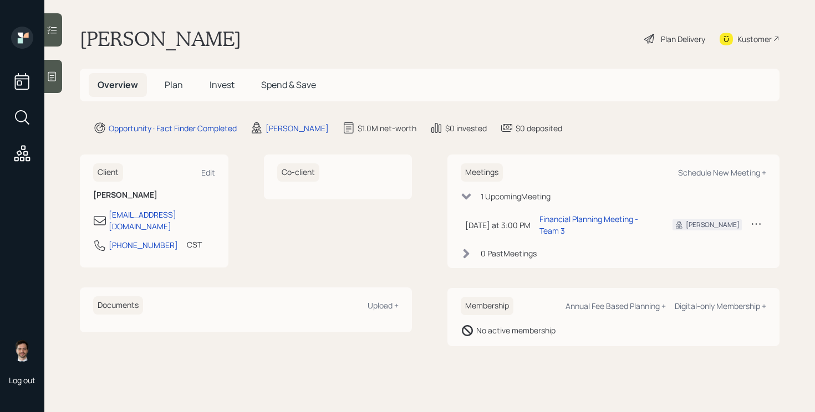
click at [175, 89] on span "Plan" at bounding box center [174, 85] width 18 height 12
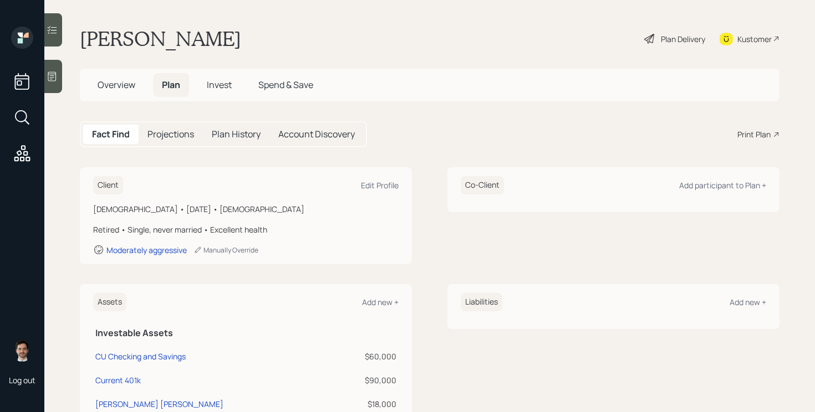
click at [765, 134] on div "Print Plan" at bounding box center [753, 135] width 33 height 12
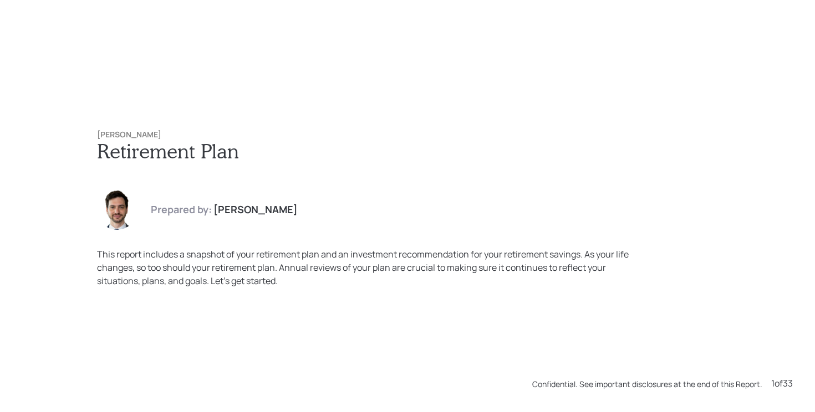
click at [504, 156] on h1 "Retirement Plan" at bounding box center [407, 151] width 621 height 24
